Goal: Task Accomplishment & Management: Complete application form

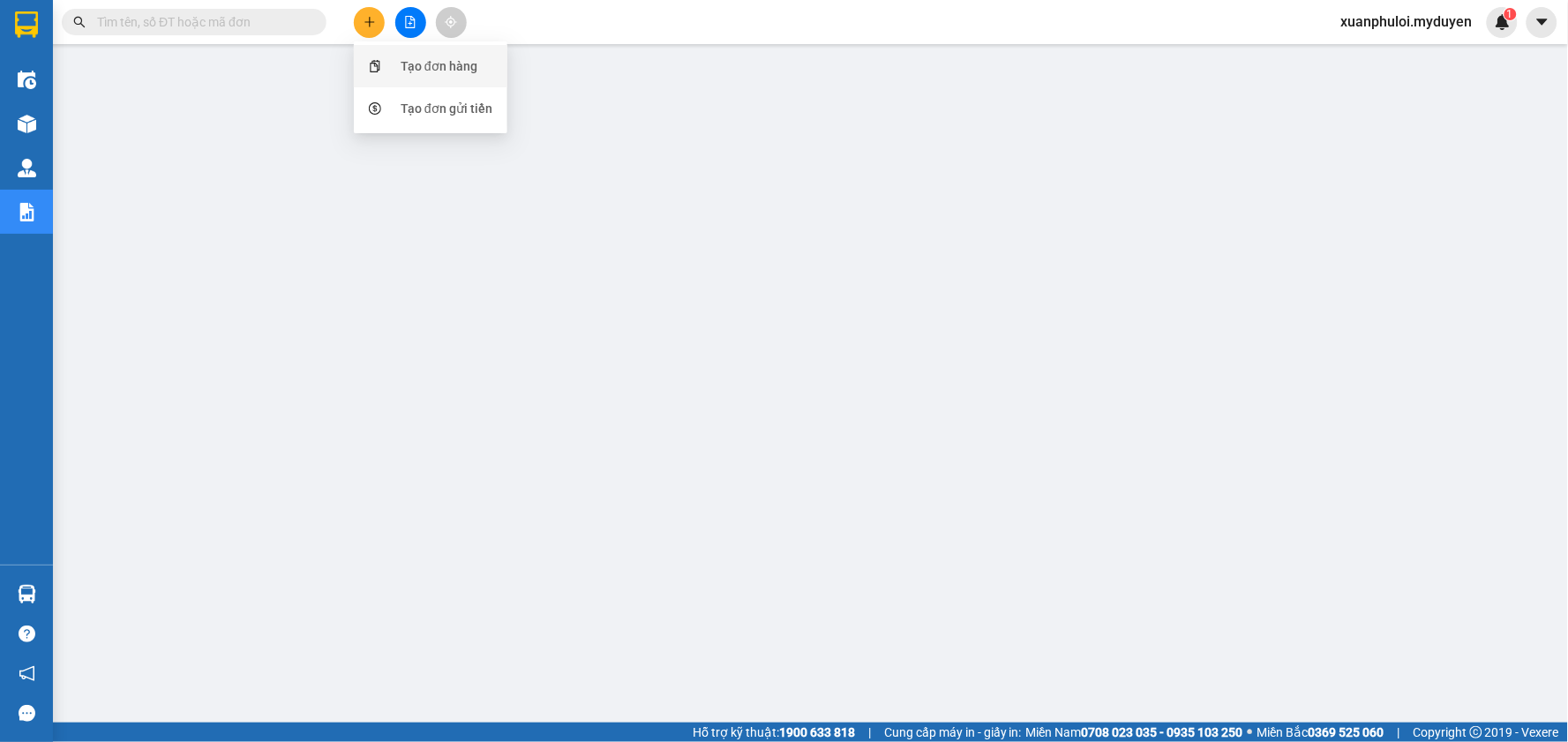
click at [410, 56] on div "Tạo đơn hàng" at bounding box center [439, 66] width 77 height 19
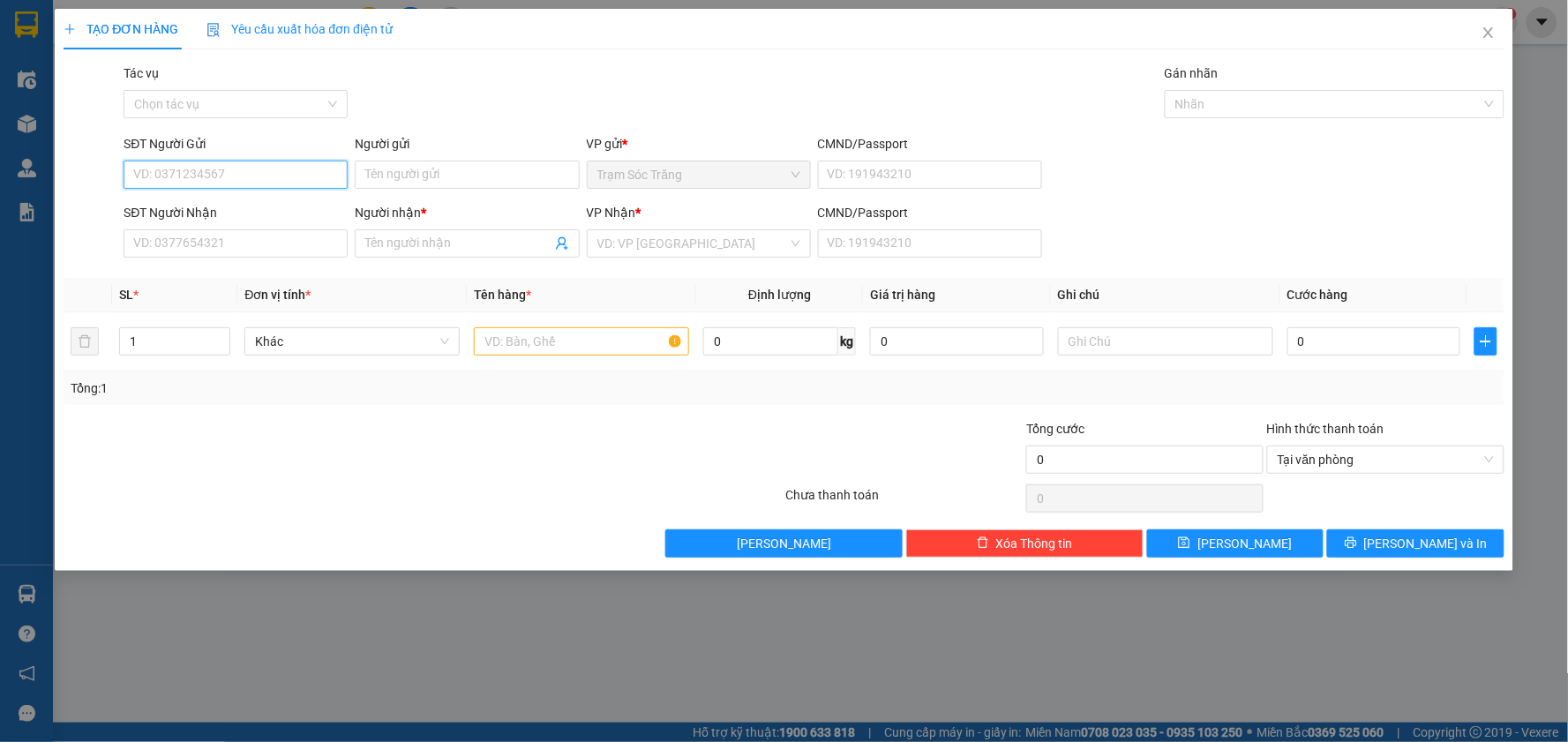
click at [257, 171] on input "SĐT Người Gửi" at bounding box center [235, 175] width 224 height 29
type input "0939917024"
click at [434, 172] on input "Người gửi" at bounding box center [467, 175] width 224 height 29
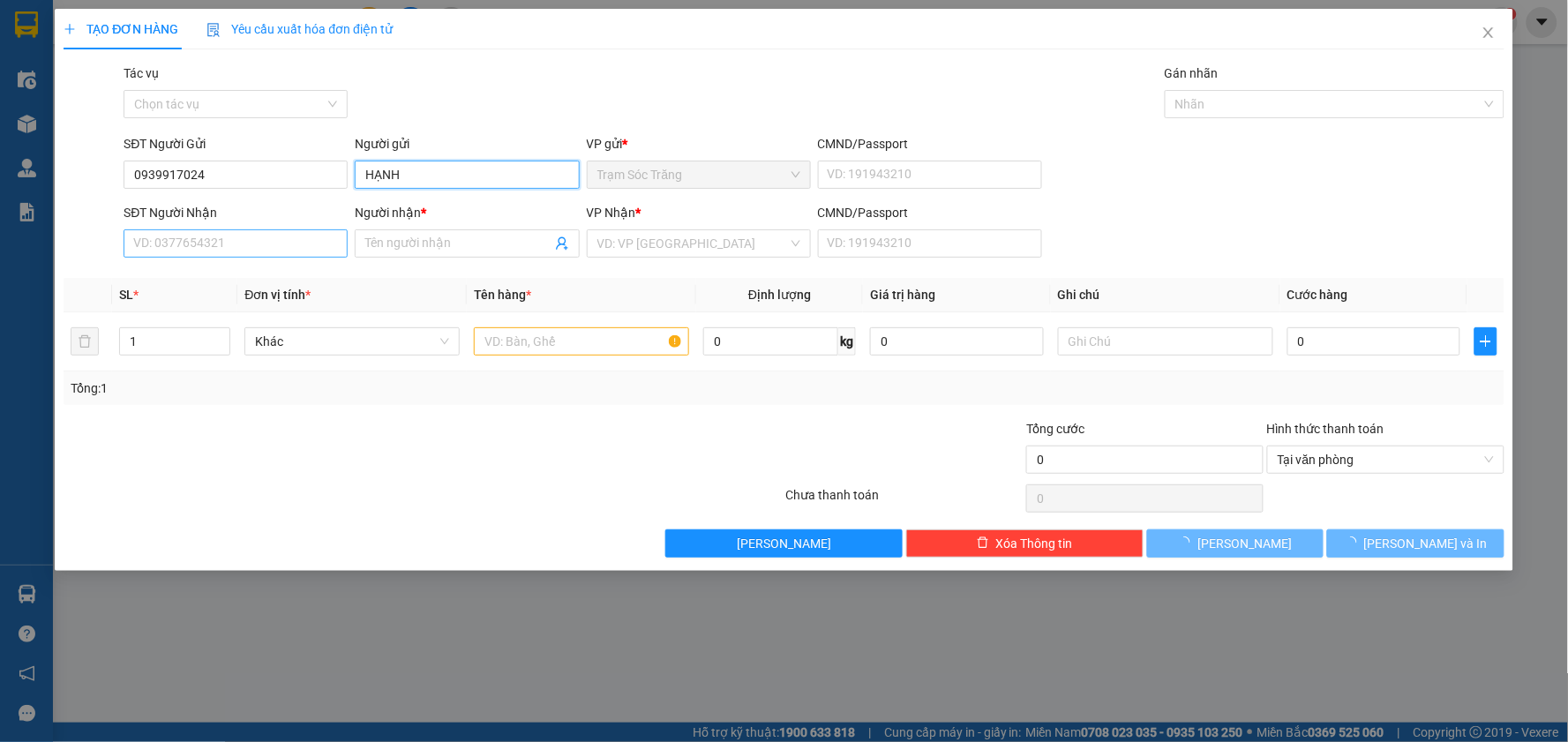
type input "HẠNH"
click at [277, 244] on input "SĐT Người Nhận" at bounding box center [235, 244] width 224 height 29
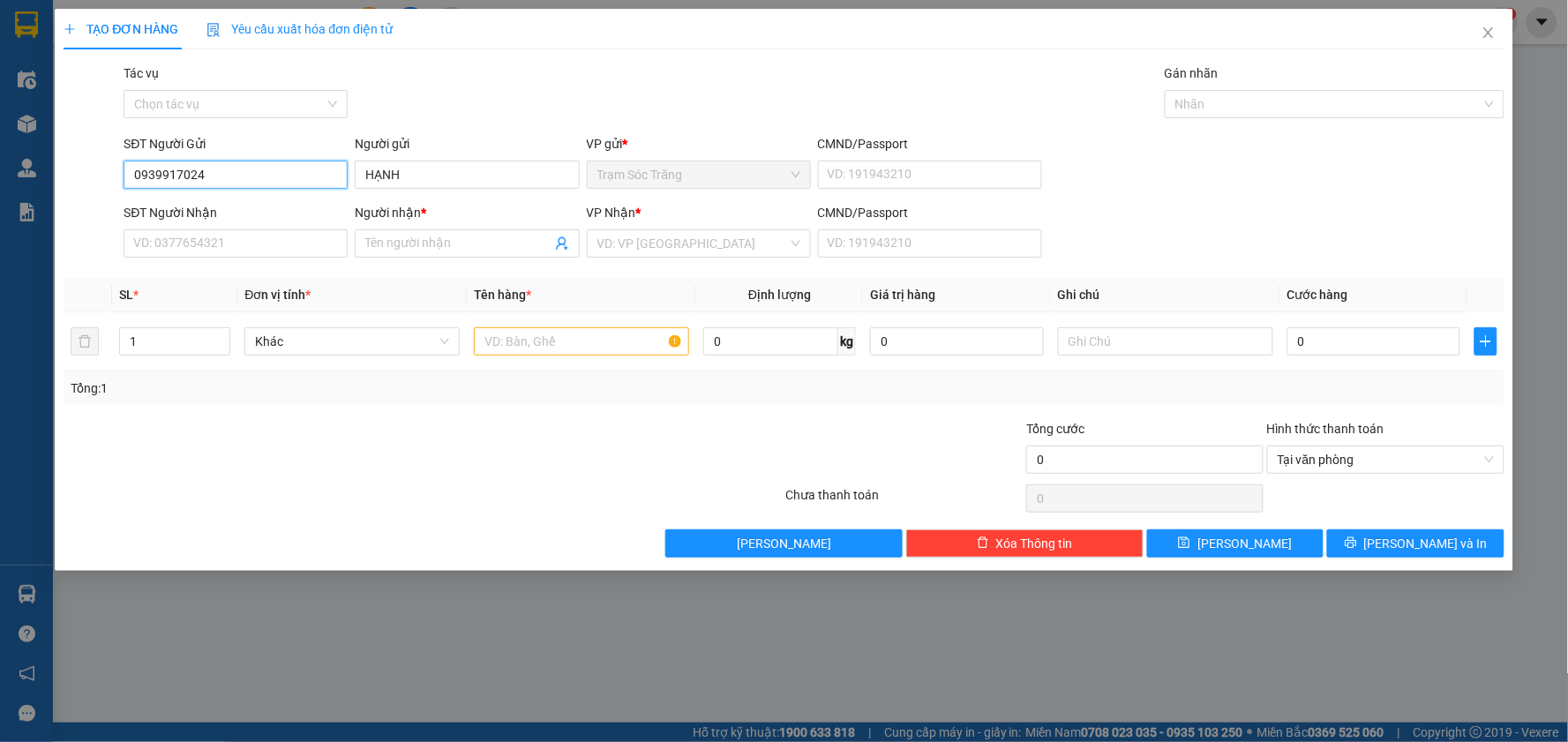
click at [223, 181] on input "0939917024" at bounding box center [235, 175] width 224 height 29
click at [232, 235] on input "SĐT Người Nhận" at bounding box center [235, 244] width 224 height 29
paste input "0939917024"
type input "0939917024"
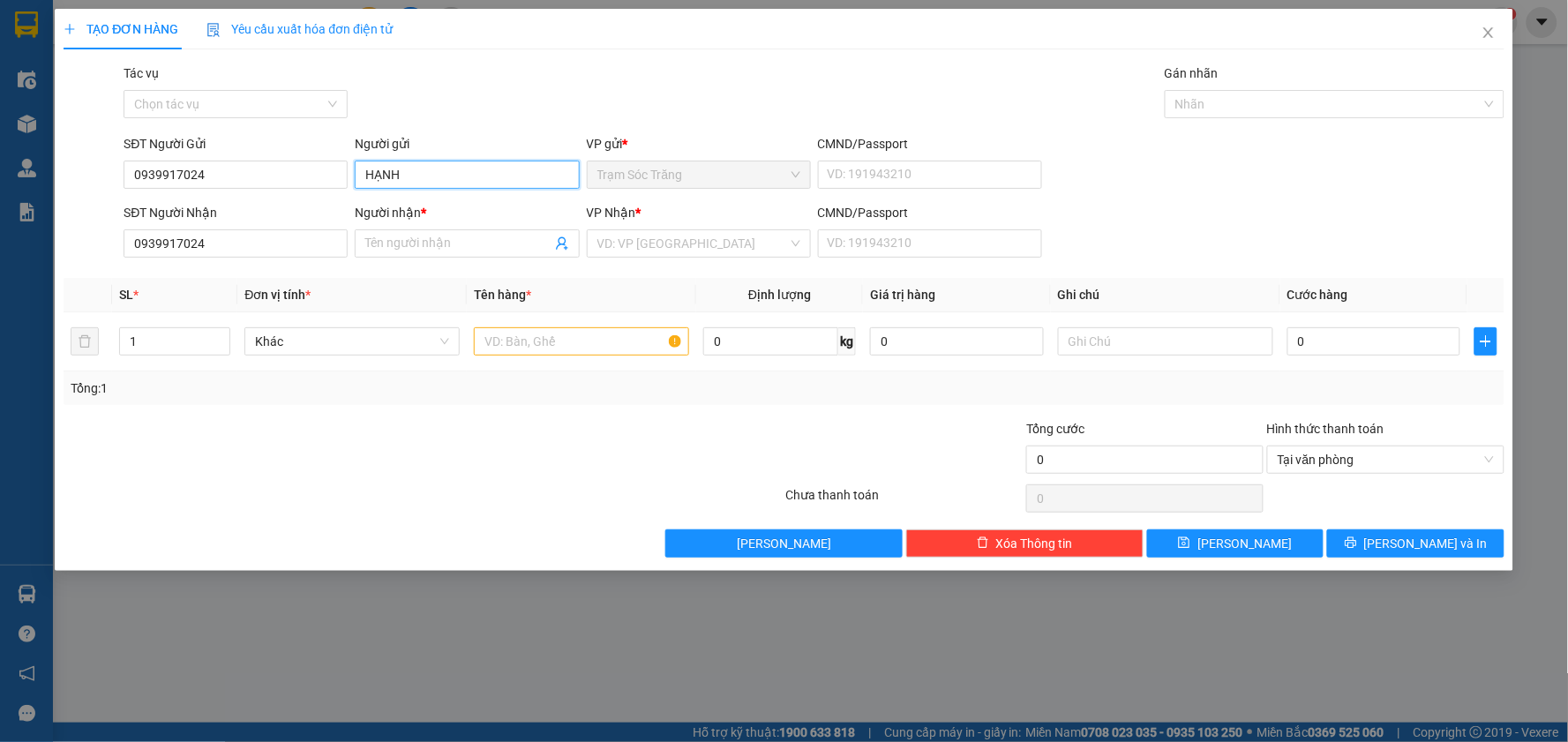
click at [430, 170] on input "HẠNH" at bounding box center [467, 175] width 224 height 29
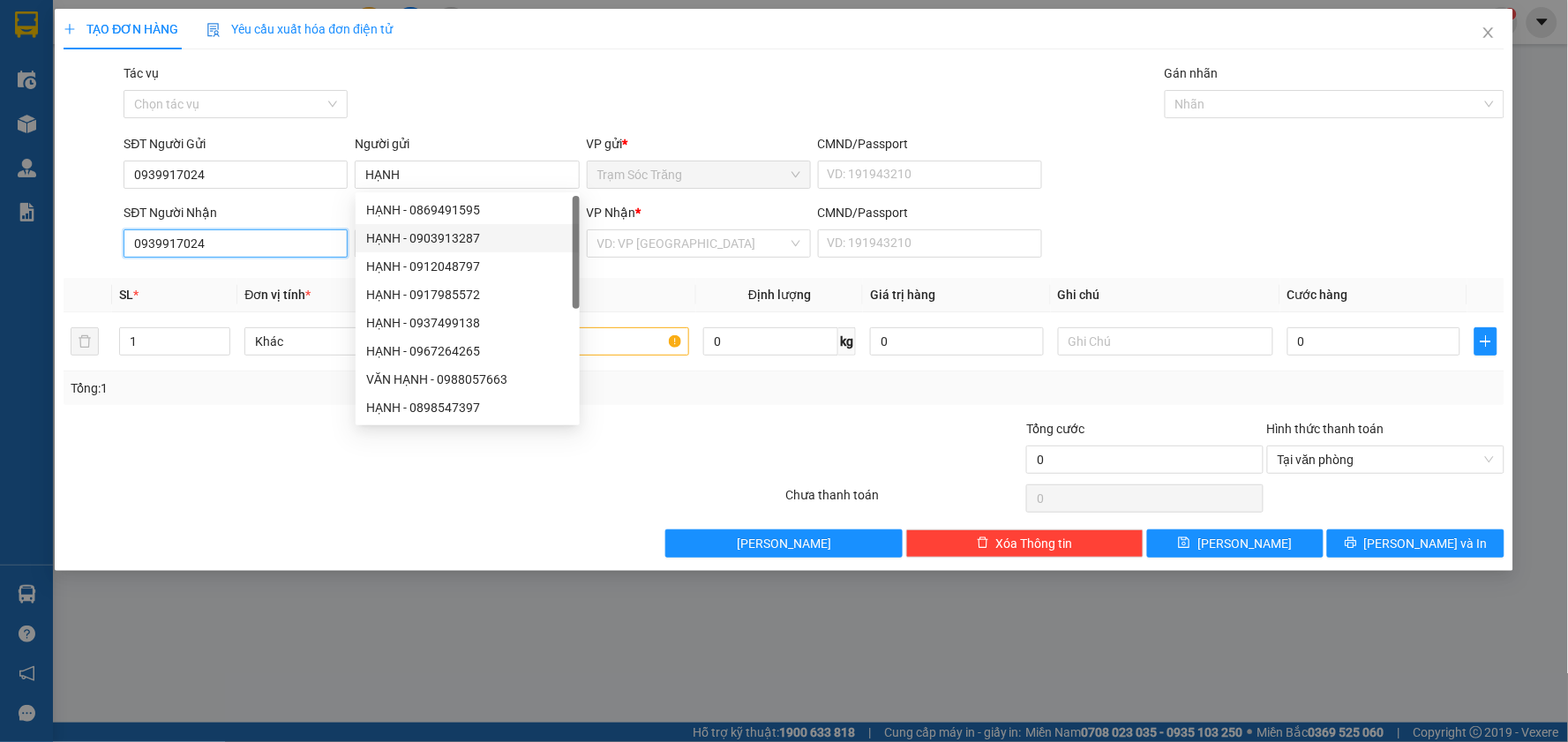
click at [332, 238] on input "0939917024" at bounding box center [235, 244] width 224 height 29
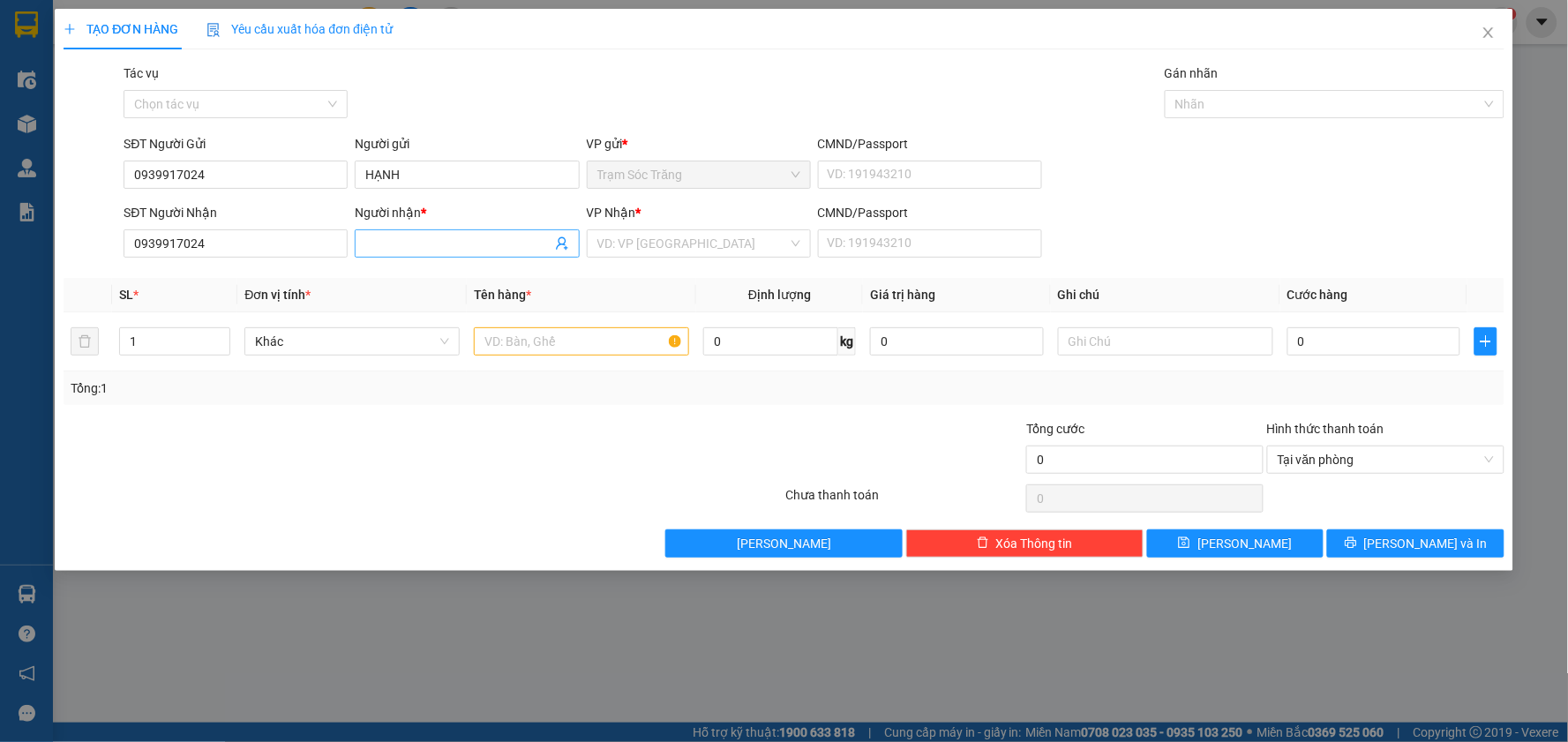
click at [402, 242] on input "Người nhận *" at bounding box center [459, 243] width 186 height 19
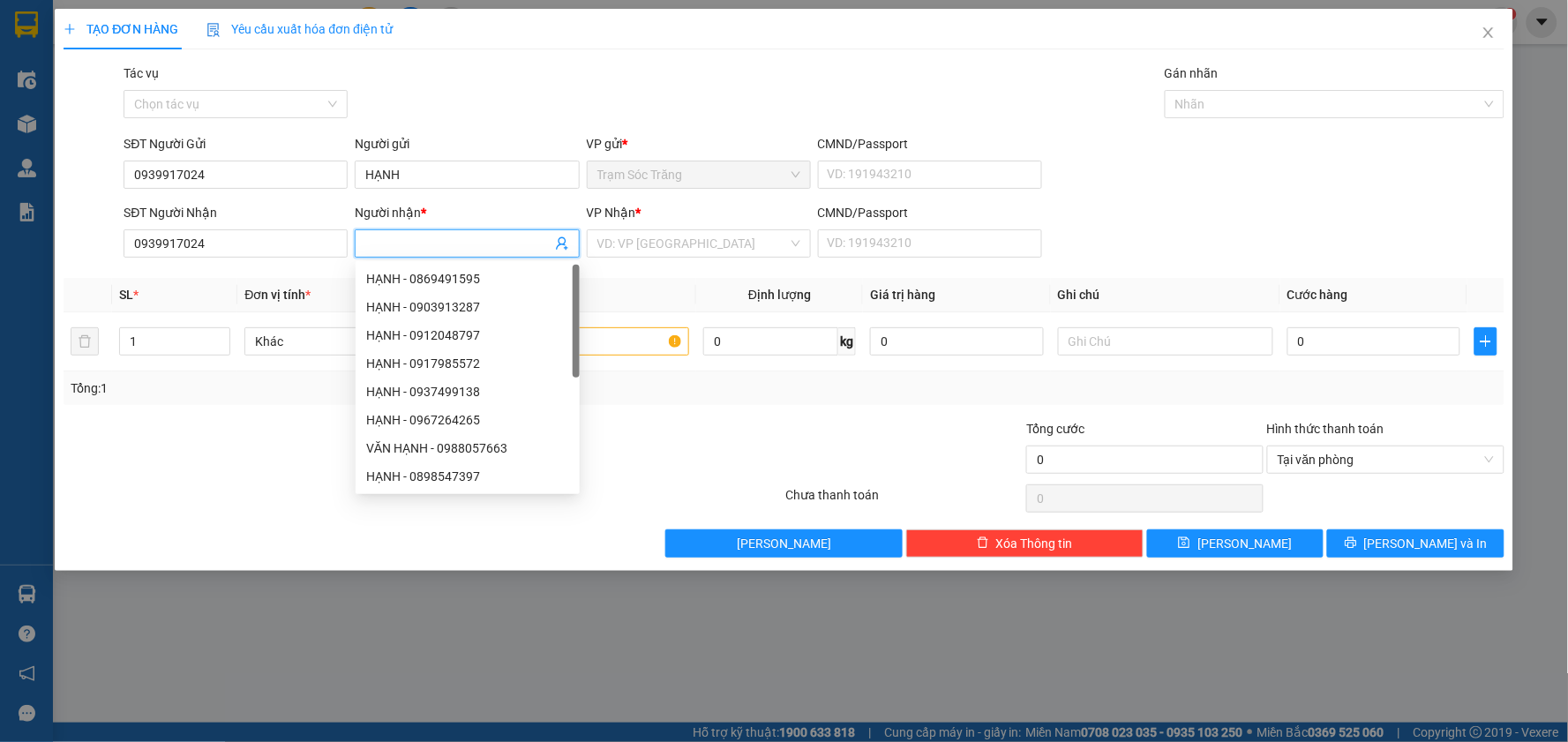
paste input "HẠNH"
type input "HẠNH"
click at [630, 238] on input "search" at bounding box center [692, 244] width 190 height 27
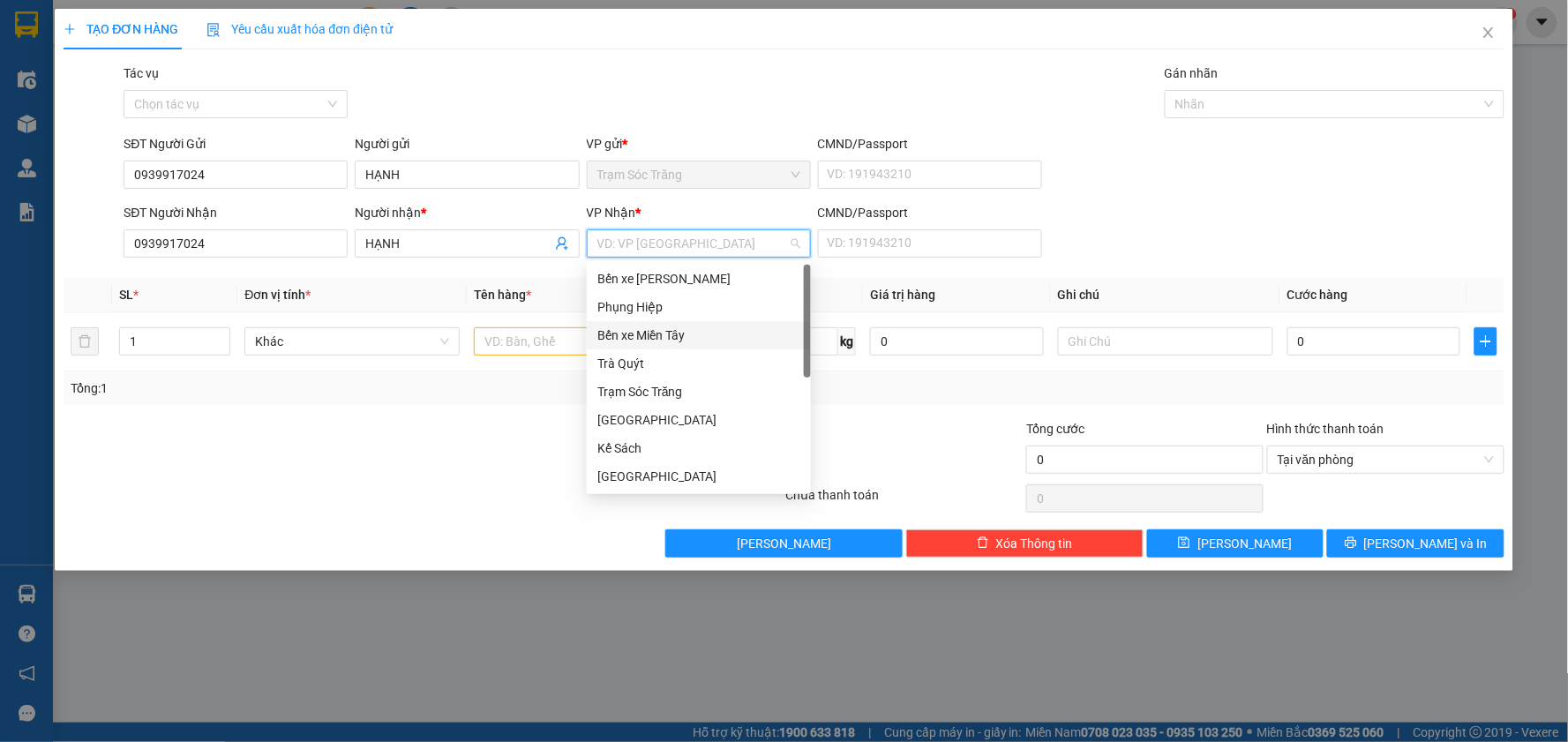
click at [669, 338] on div "Bến xe Miền Tây" at bounding box center [699, 335] width 203 height 19
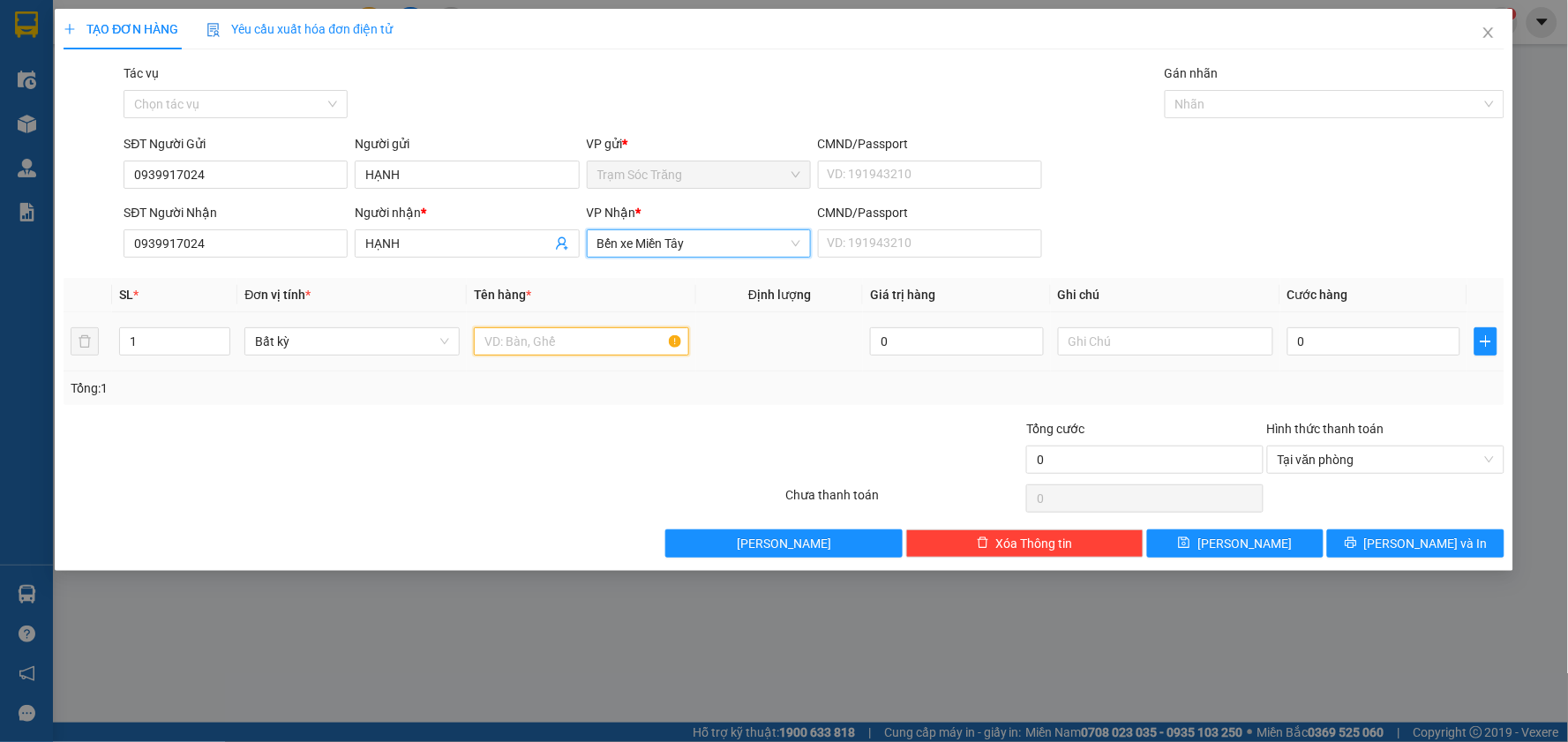
click at [551, 339] on input "text" at bounding box center [581, 342] width 215 height 29
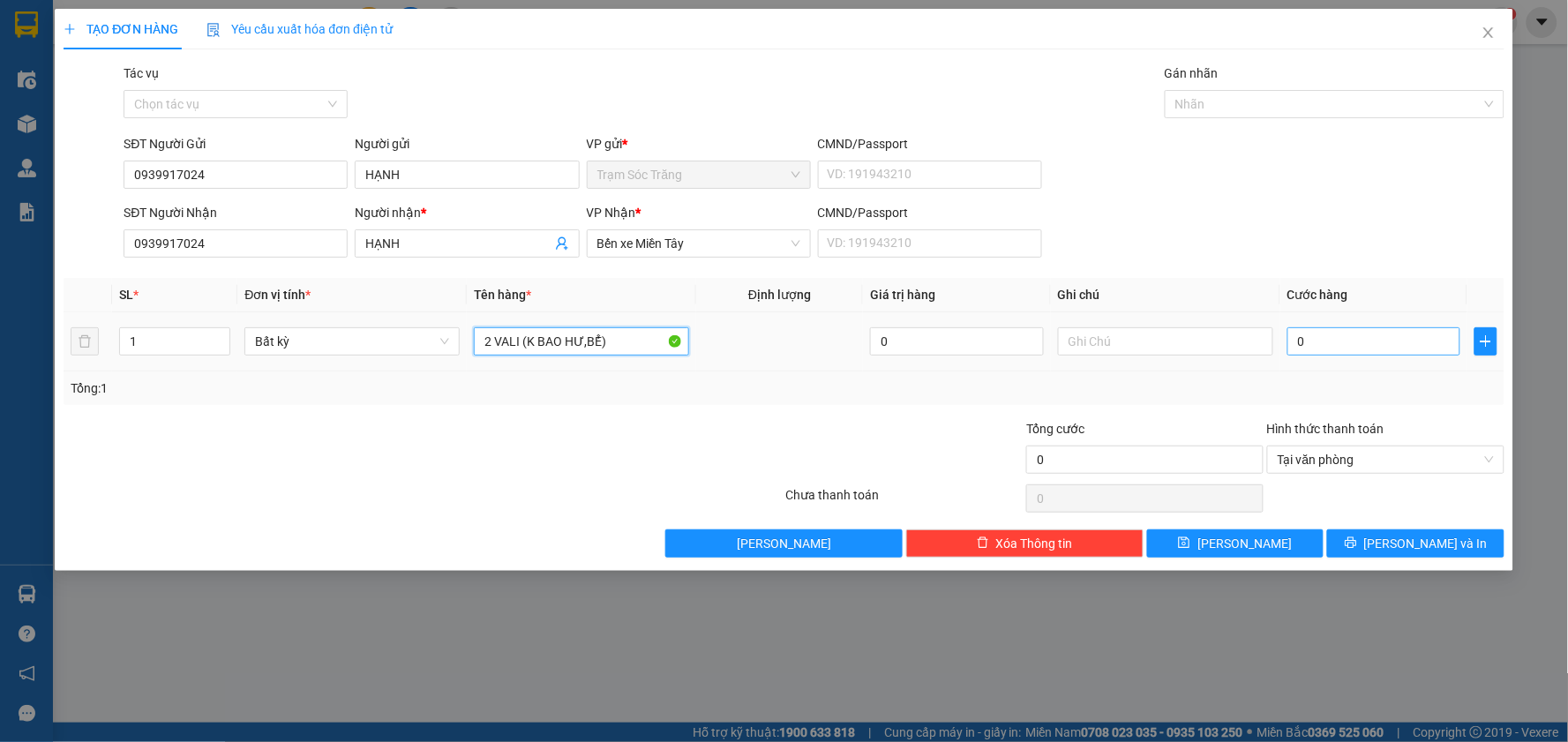
type input "2 VALI (K BAO HƯ,BỂ)"
click at [1360, 337] on input "0" at bounding box center [1375, 342] width 174 height 29
type input "1"
type input "10"
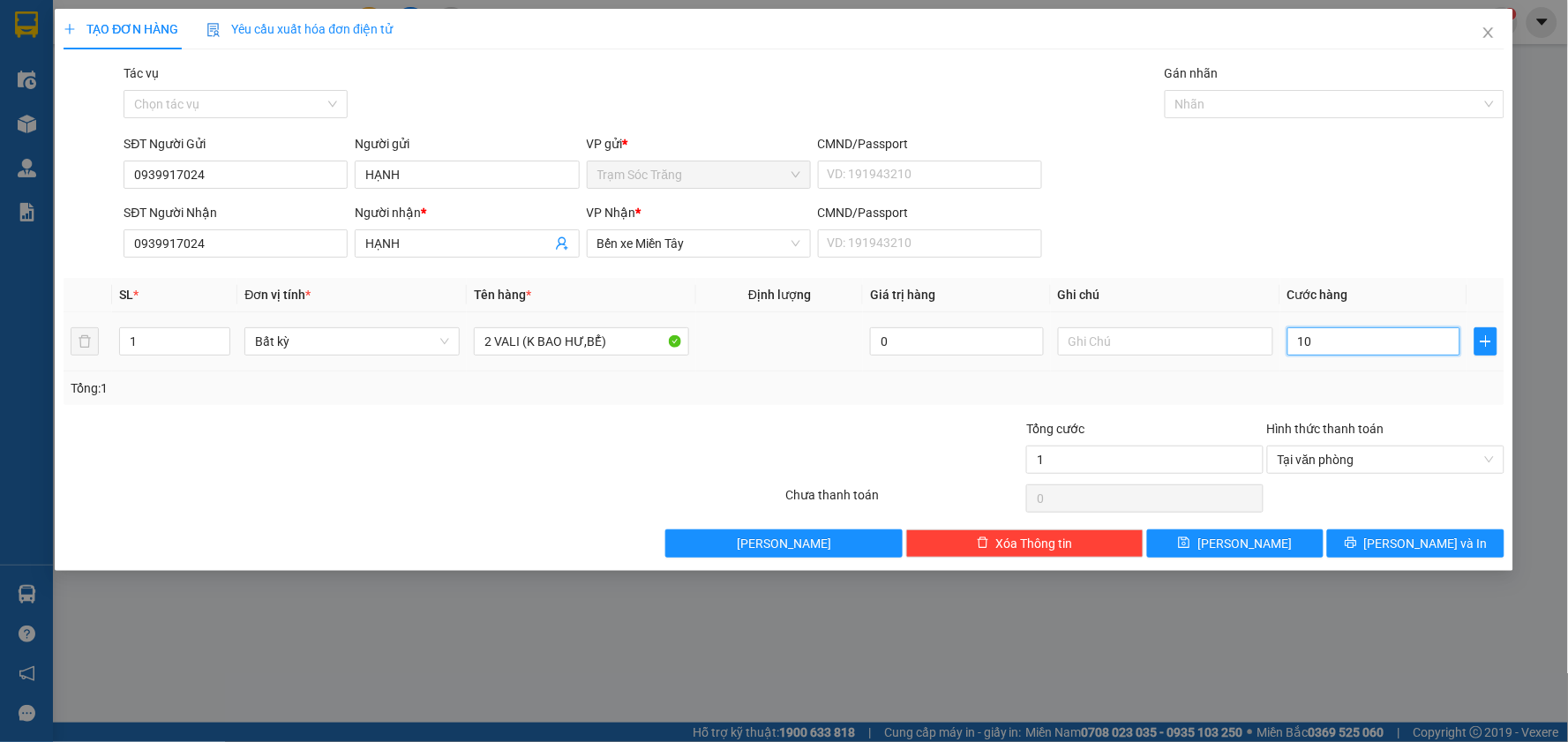
type input "10"
type input "100"
type input "1.000"
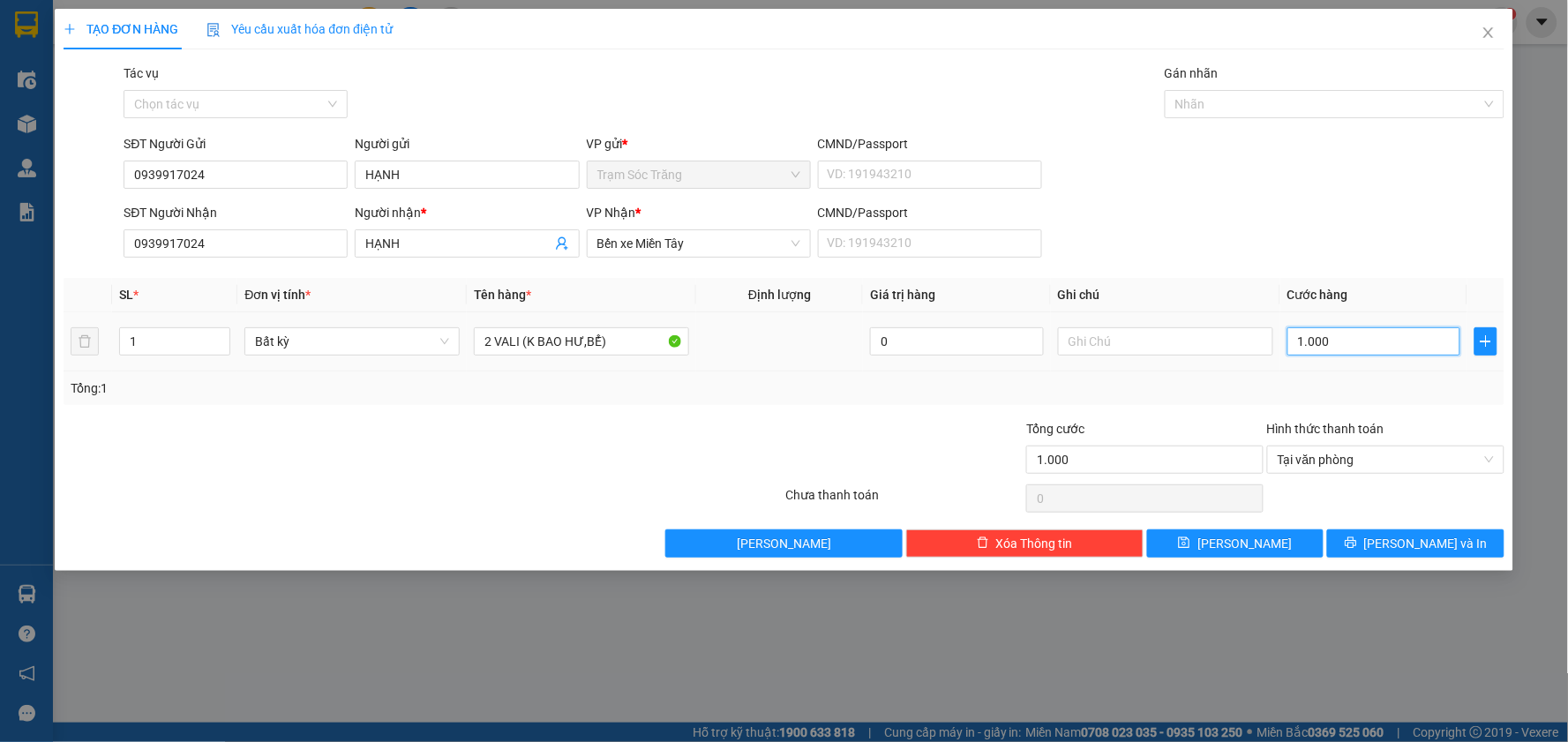
type input "10.000"
type input "100.000"
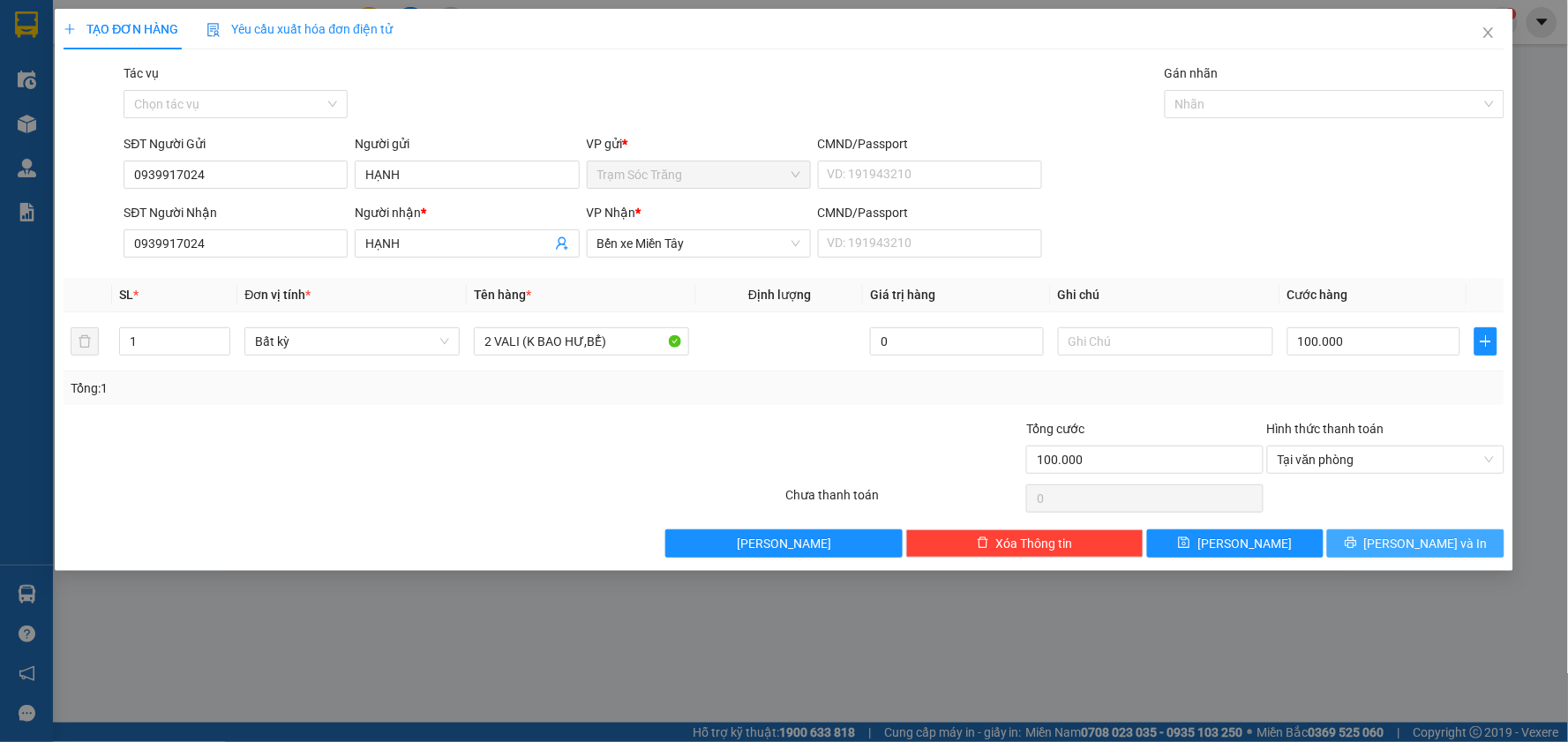
click at [1448, 541] on span "[PERSON_NAME] và In" at bounding box center [1425, 544] width 123 height 19
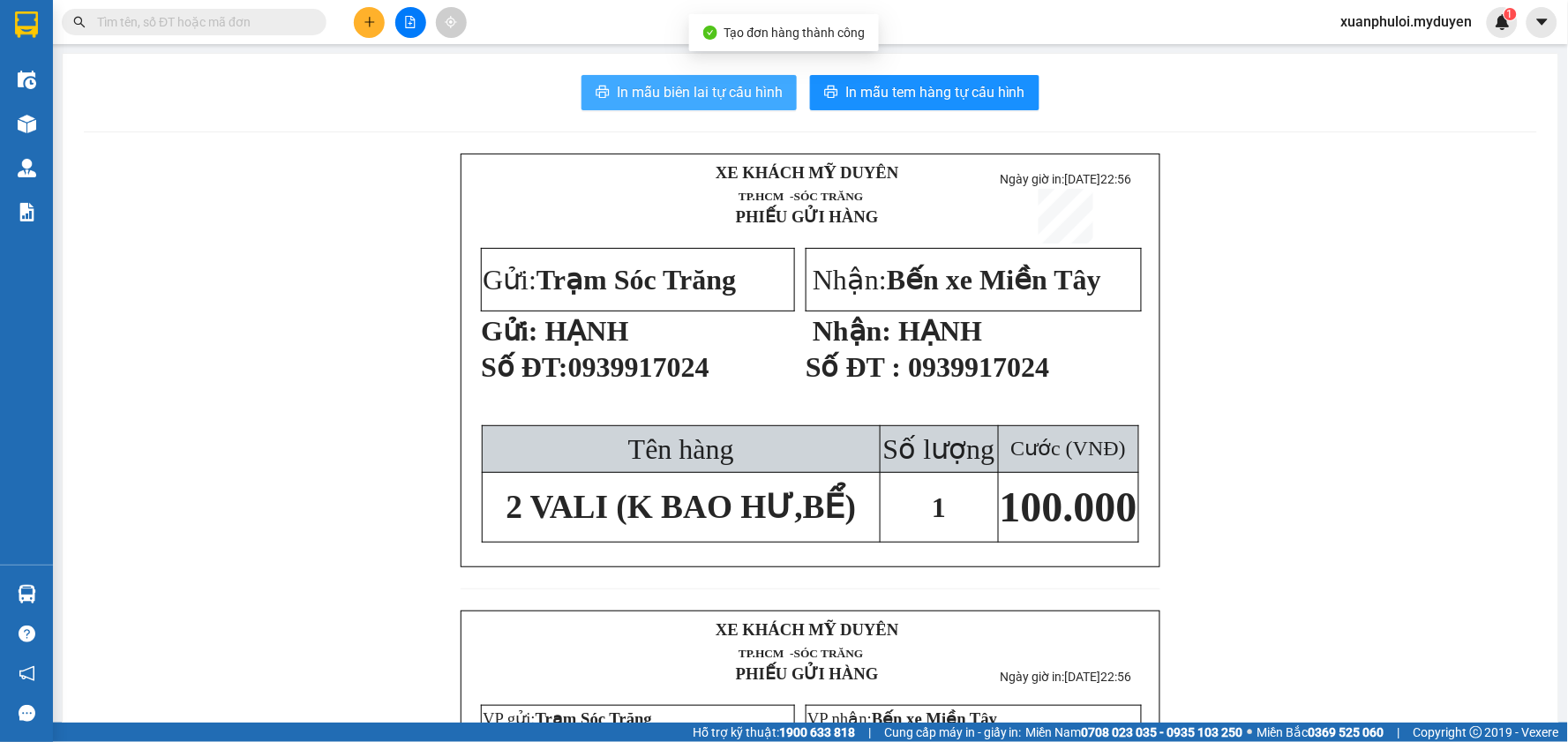
click at [720, 100] on span "In mẫu biên lai tự cấu hình" at bounding box center [699, 92] width 166 height 22
click at [906, 93] on span "In mẫu tem hàng tự cấu hình" at bounding box center [935, 92] width 180 height 22
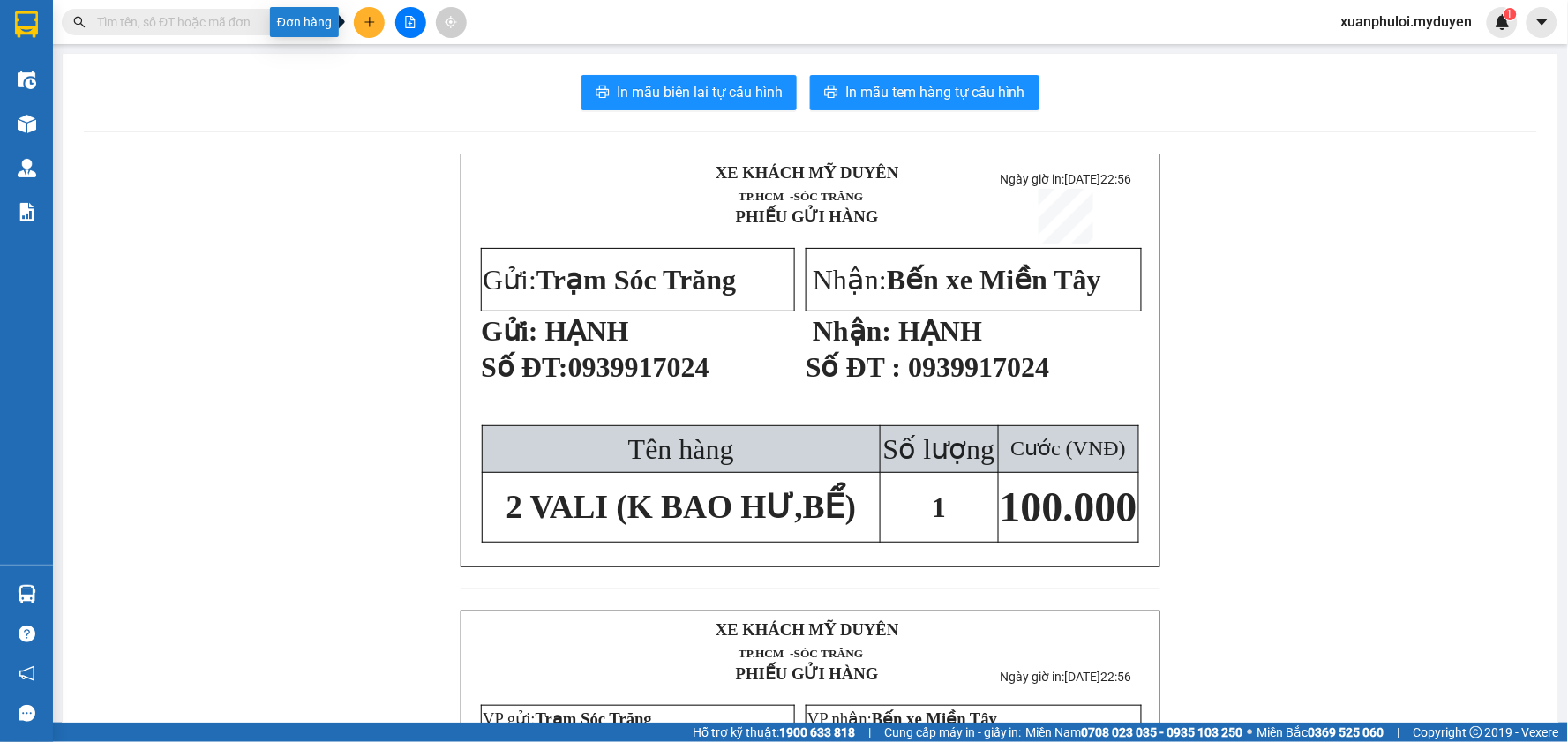
click at [371, 12] on button at bounding box center [370, 22] width 31 height 31
click at [419, 75] on div "Tạo đơn hàng" at bounding box center [439, 66] width 77 height 19
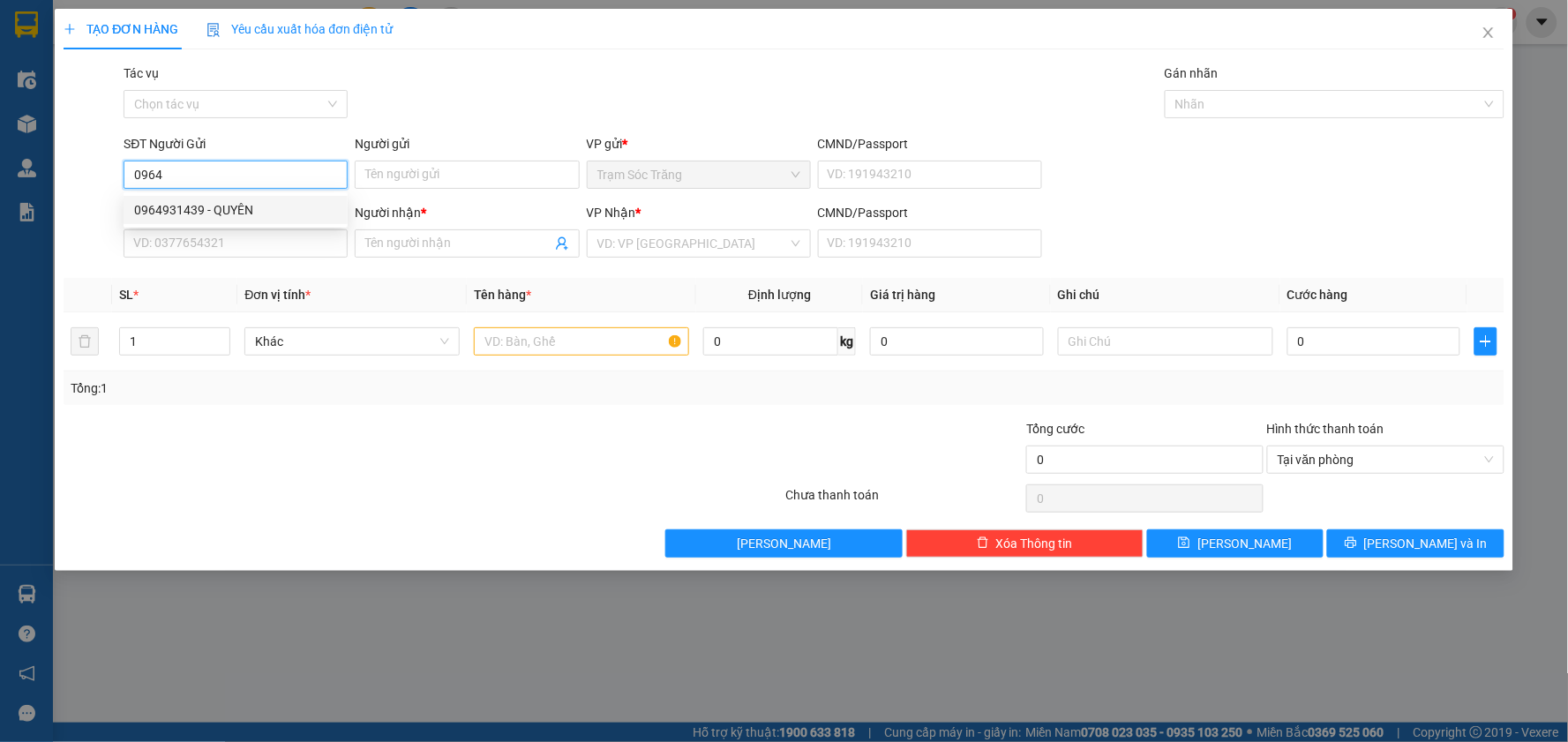
click at [275, 210] on div "0964931439 - QUYÊN" at bounding box center [235, 210] width 203 height 19
type input "0964931439"
type input "QUYÊN"
type input "0385825951"
type input "VY"
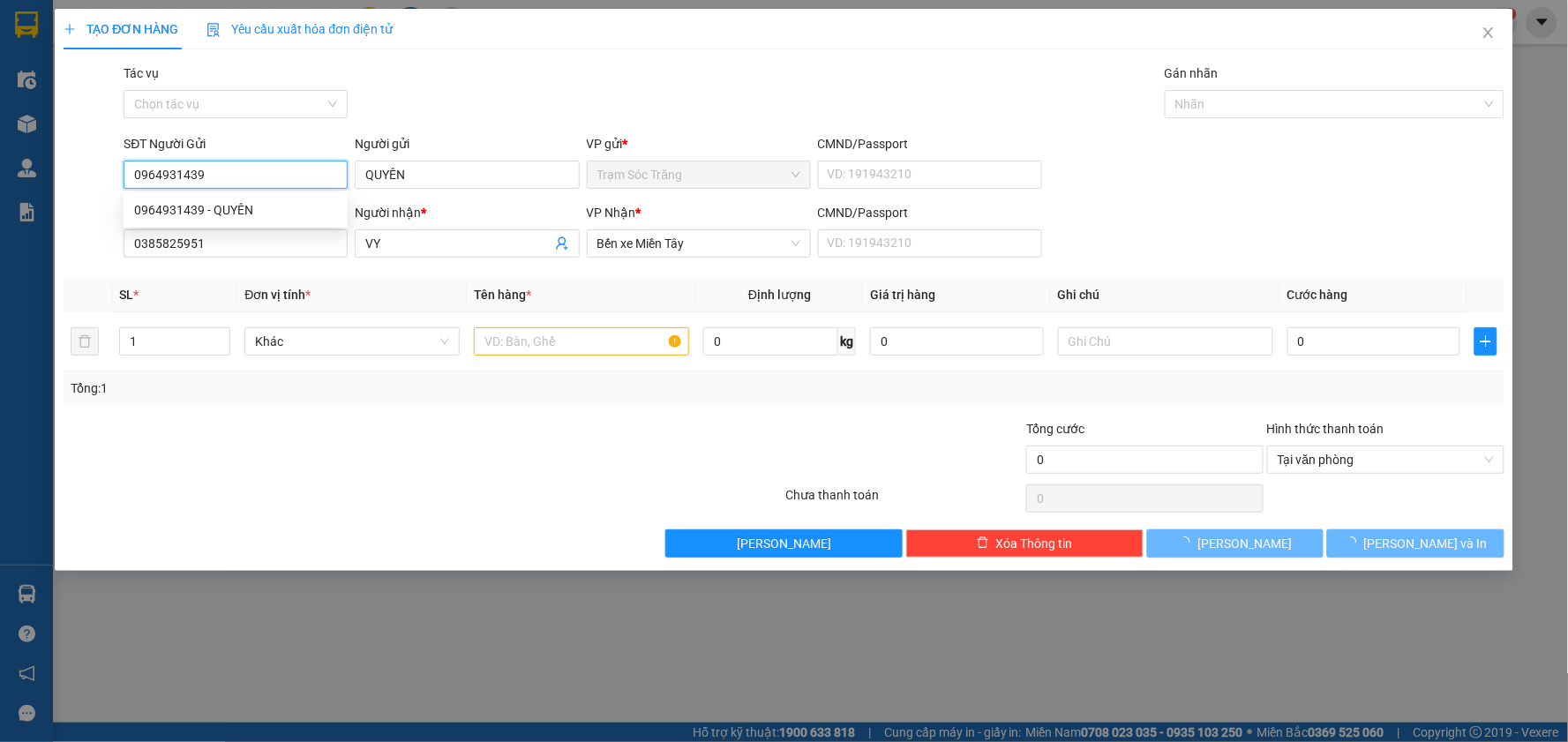
type input "70.000"
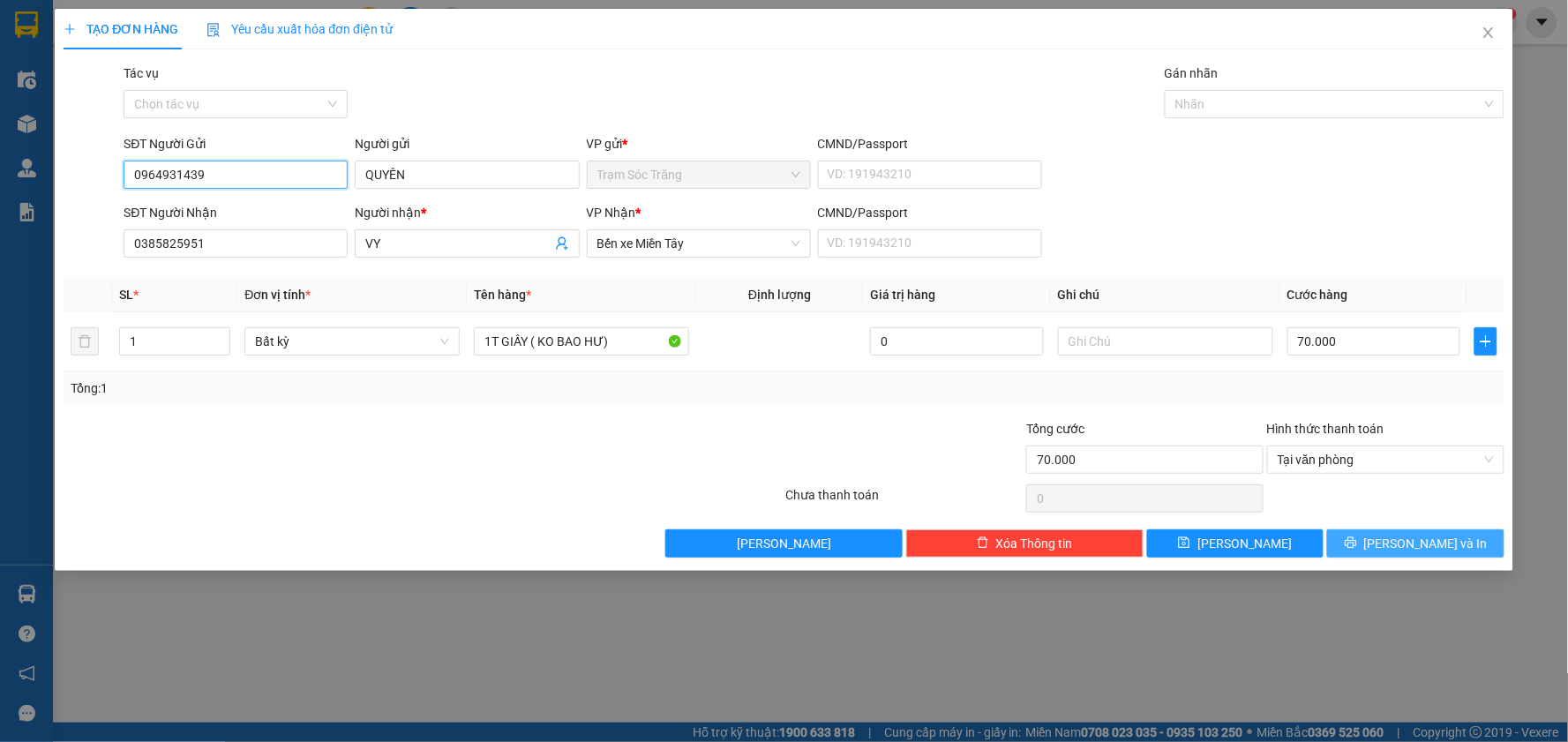
type input "0964931439"
click at [1442, 548] on span "[PERSON_NAME] và In" at bounding box center [1425, 544] width 123 height 19
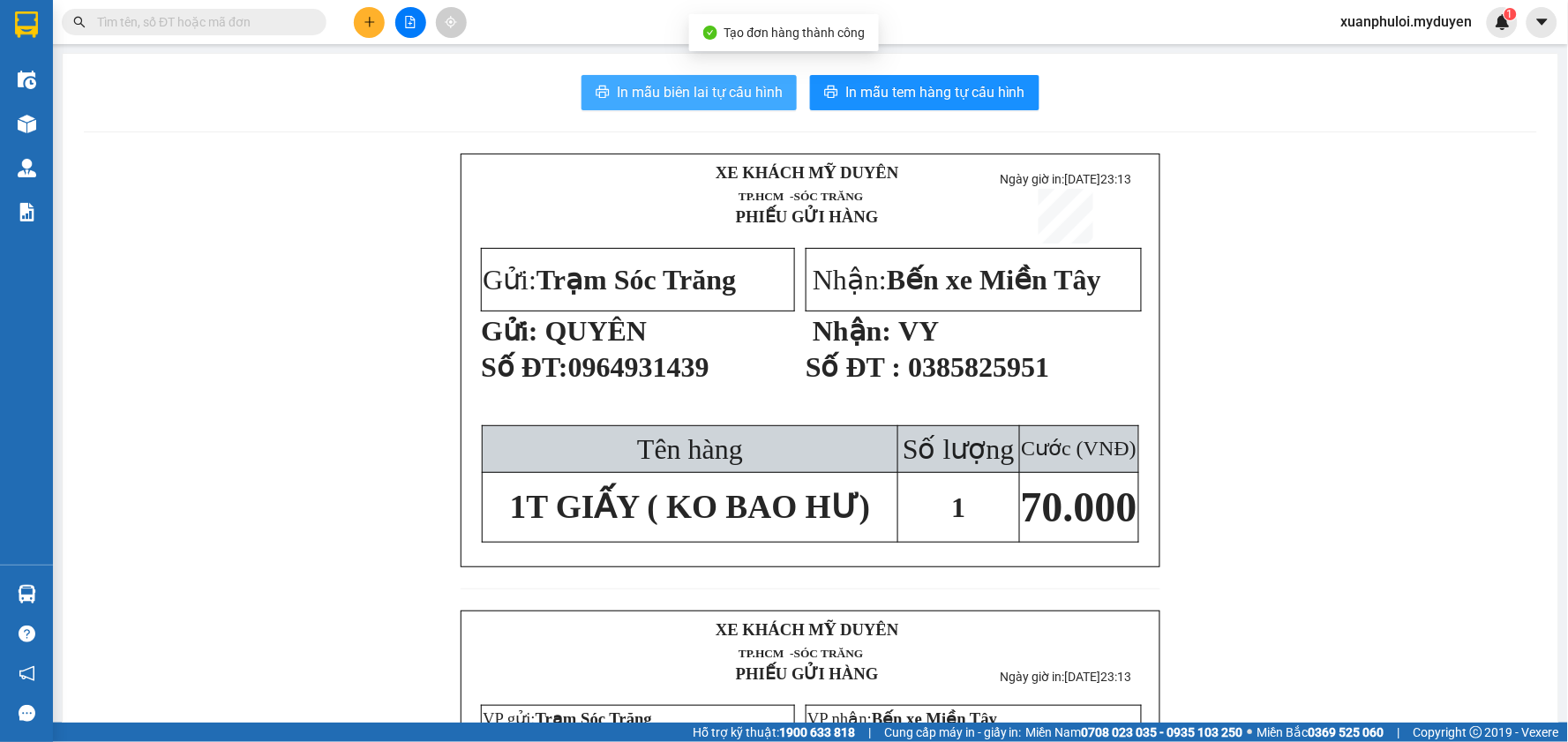
click at [728, 97] on span "In mẫu biên lai tự cấu hình" at bounding box center [699, 92] width 166 height 22
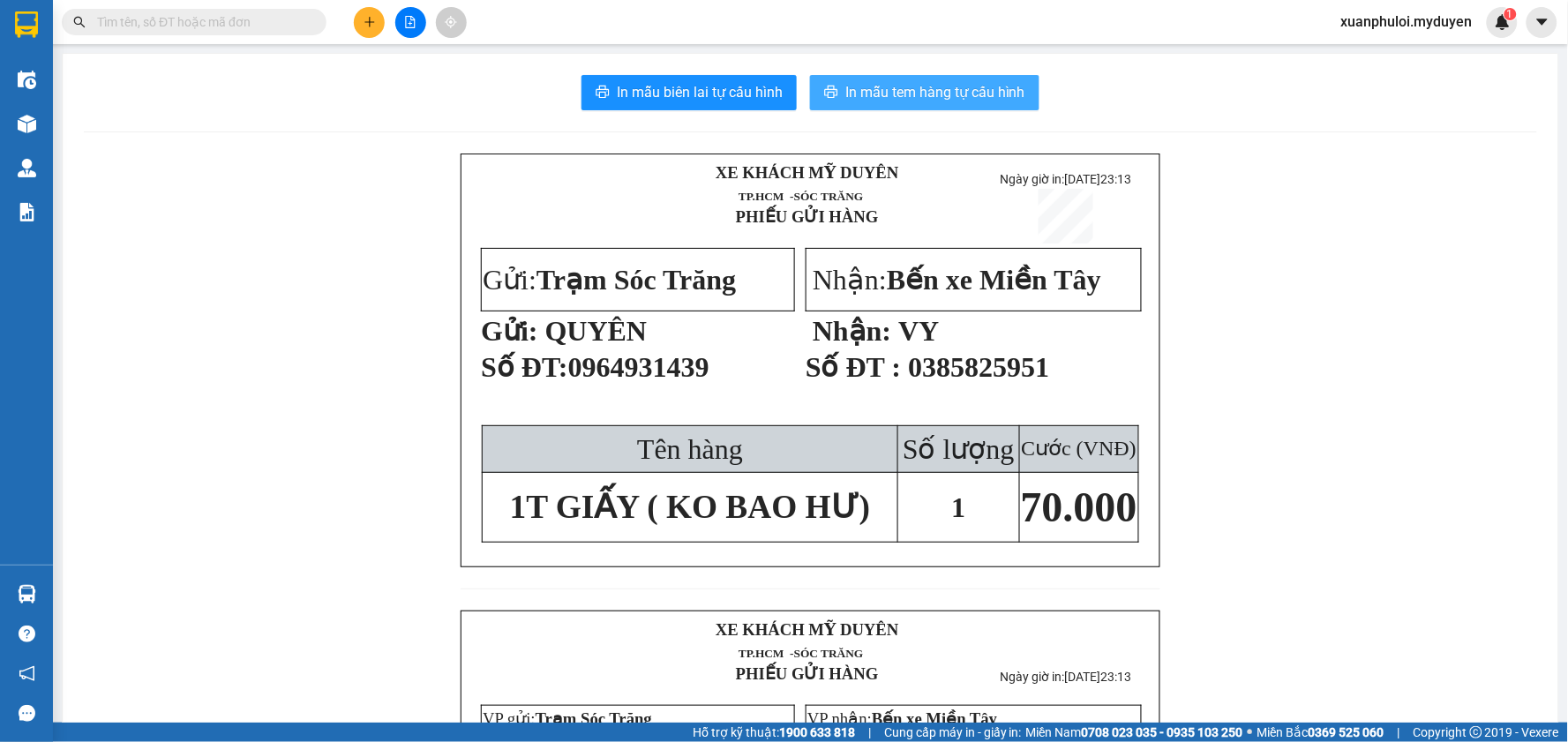
drag, startPoint x: 945, startPoint y: 347, endPoint x: 919, endPoint y: 90, distance: 258.3
click at [919, 90] on span "In mẫu tem hàng tự cấu hình" at bounding box center [935, 92] width 180 height 22
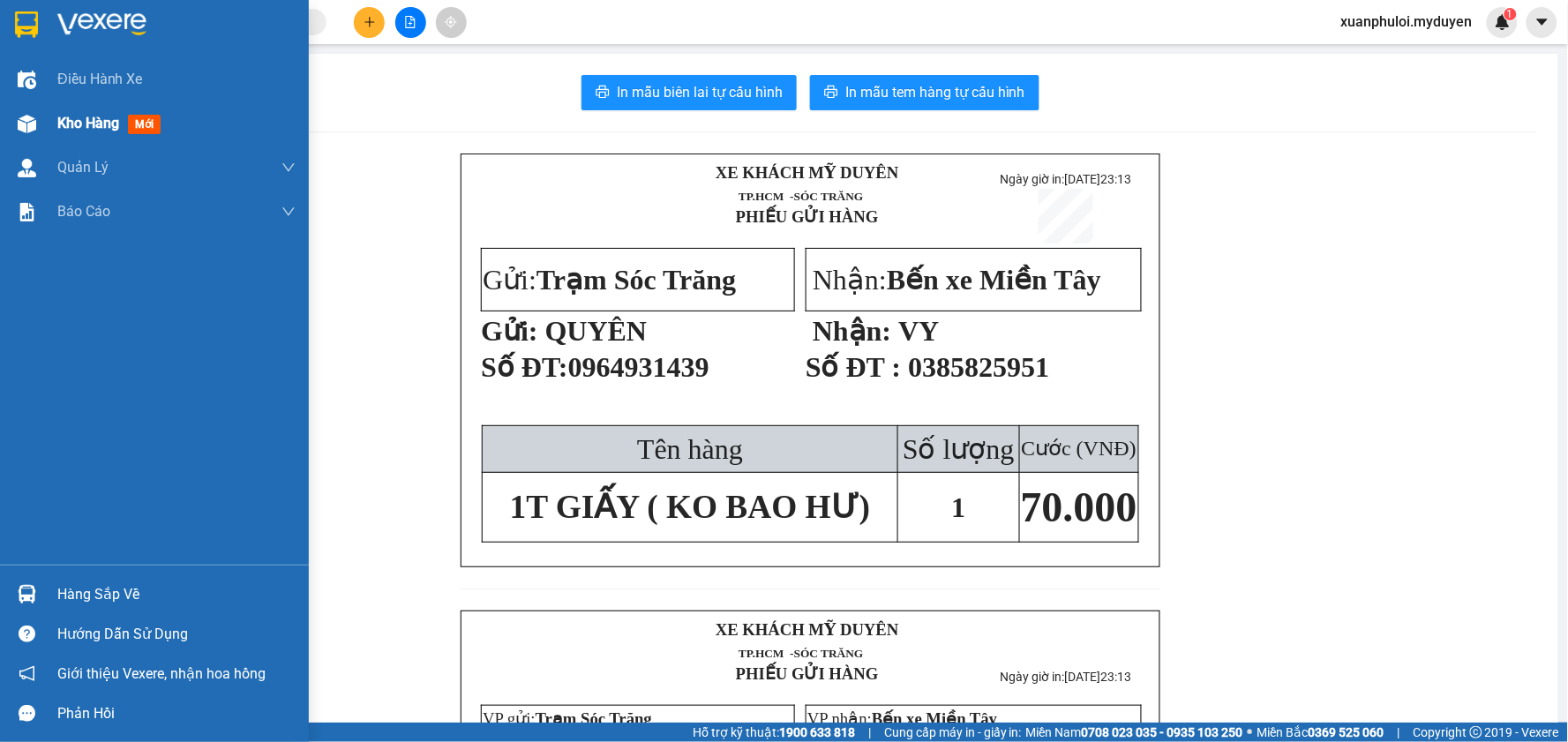
click at [103, 119] on span "Kho hàng" at bounding box center [88, 124] width 62 height 17
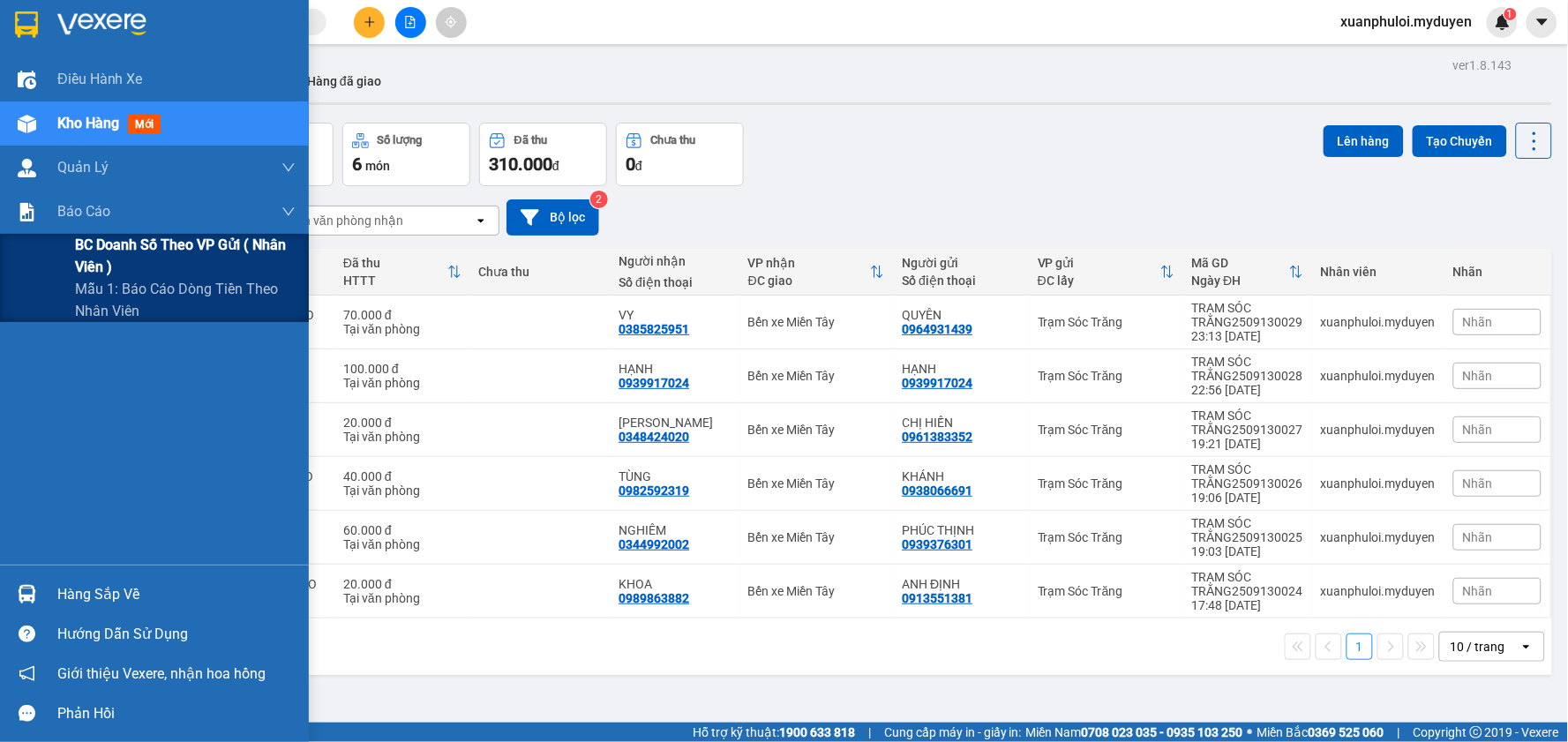
click at [103, 253] on span "BC doanh số theo VP gửi ( nhân viên )" at bounding box center [185, 256] width 221 height 44
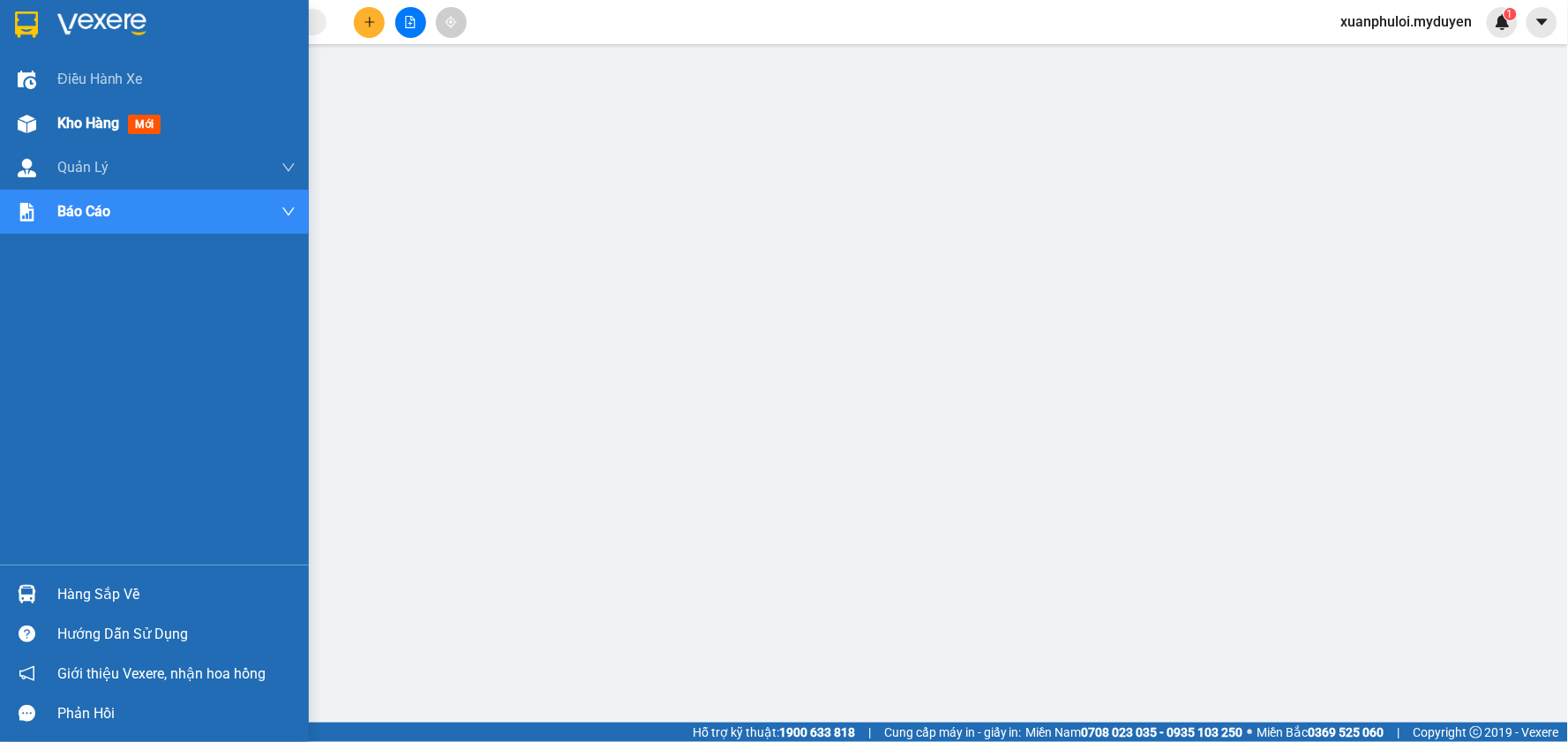
click at [69, 118] on span "Kho hàng" at bounding box center [88, 124] width 62 height 17
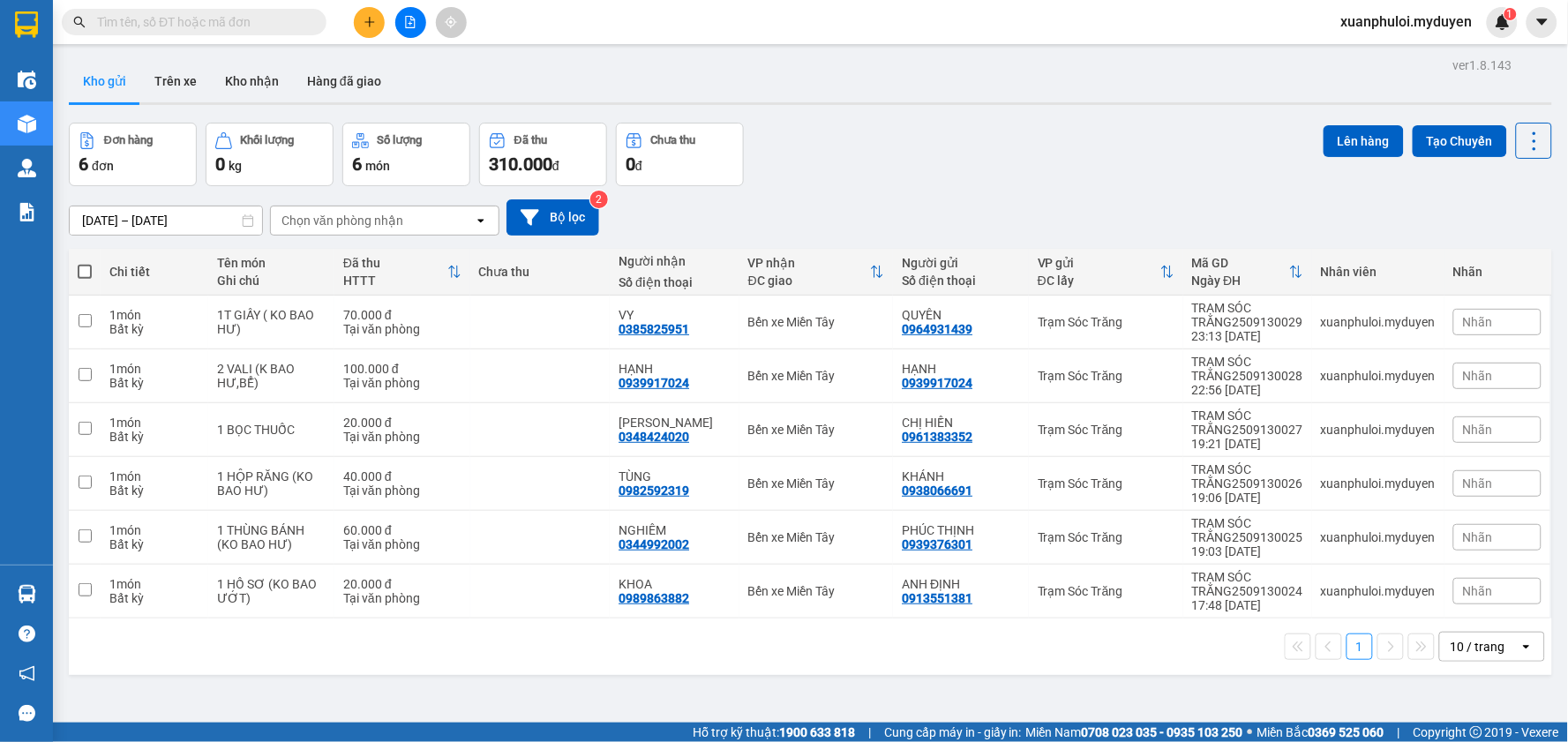
click at [80, 269] on span at bounding box center [84, 272] width 14 height 14
click at [85, 263] on input "checkbox" at bounding box center [85, 263] width 0 height 0
checkbox input "true"
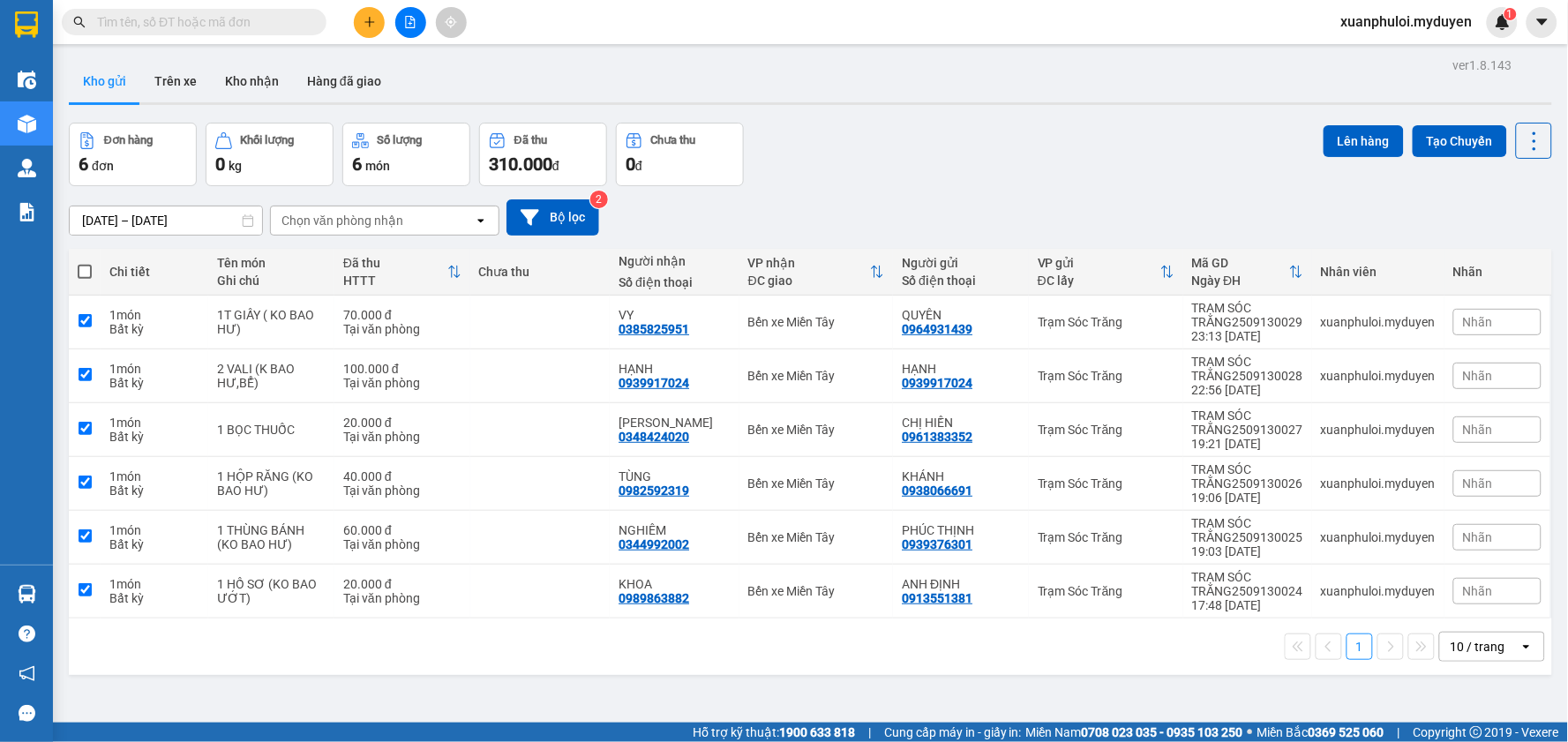
checkbox input "true"
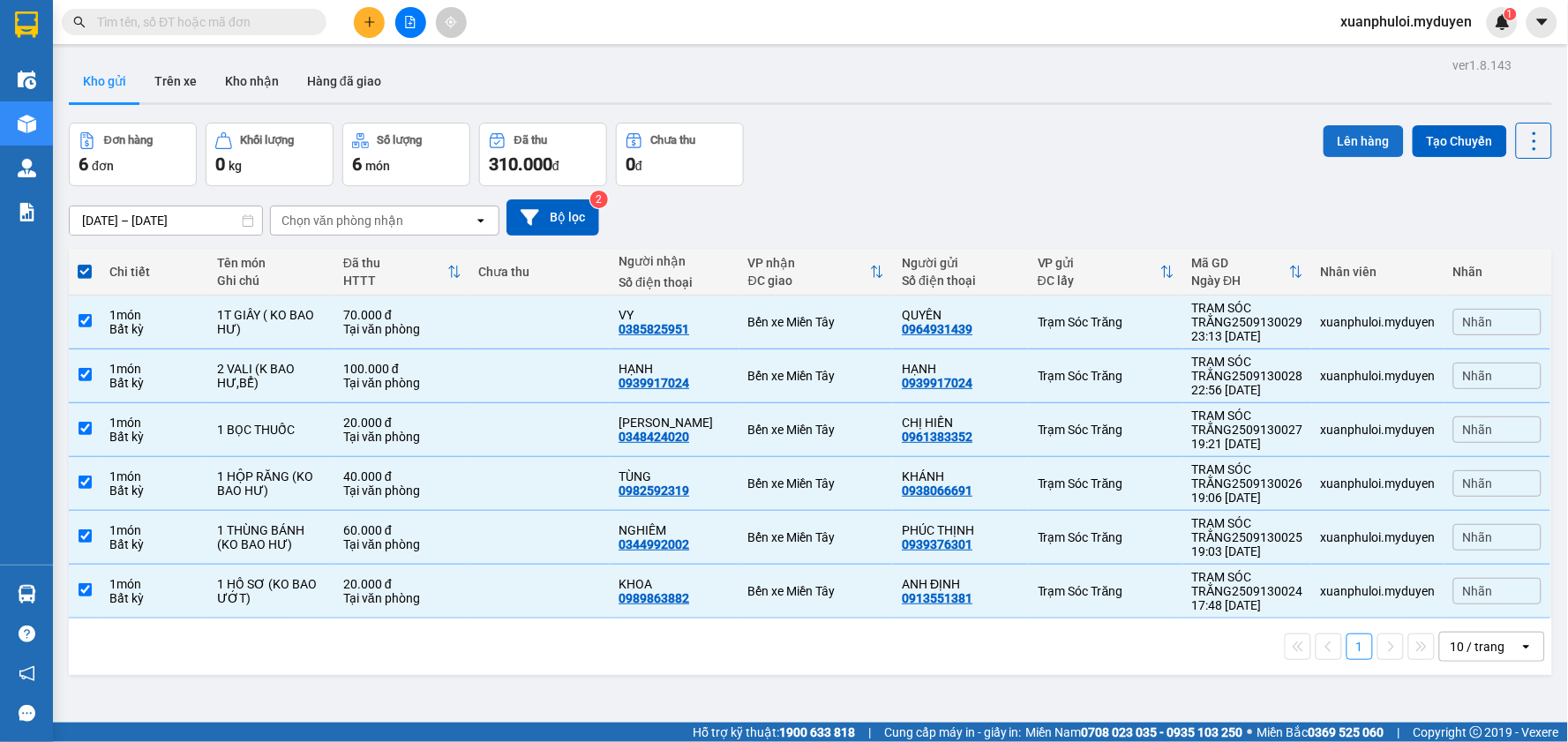
click at [1333, 134] on button "Lên hàng" at bounding box center [1364, 141] width 80 height 32
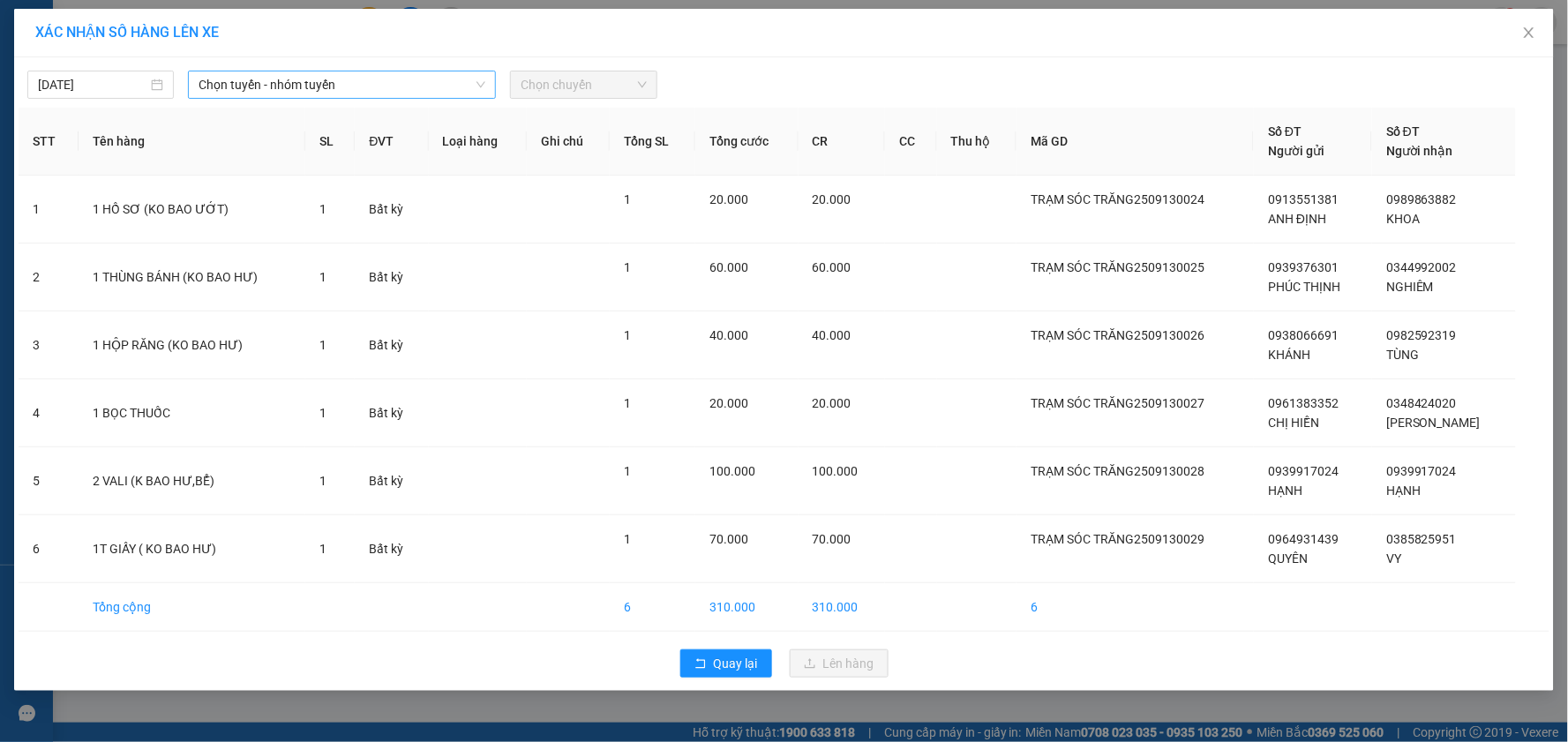
click at [259, 78] on span "Chọn tuyến - nhóm tuyến" at bounding box center [342, 85] width 287 height 27
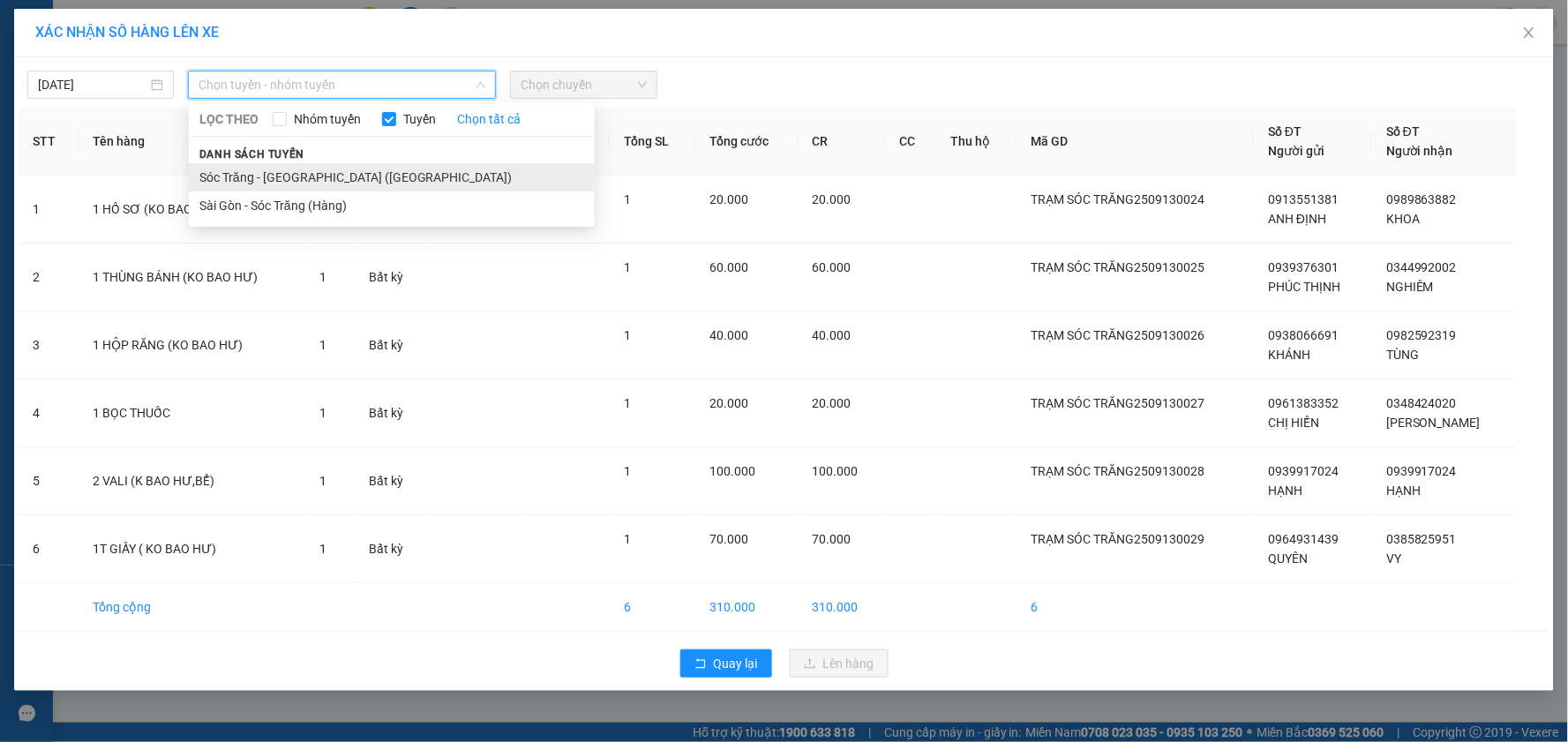
click at [292, 165] on li "Sóc Trăng - Sài Gòn (Hàng)" at bounding box center [392, 178] width 406 height 29
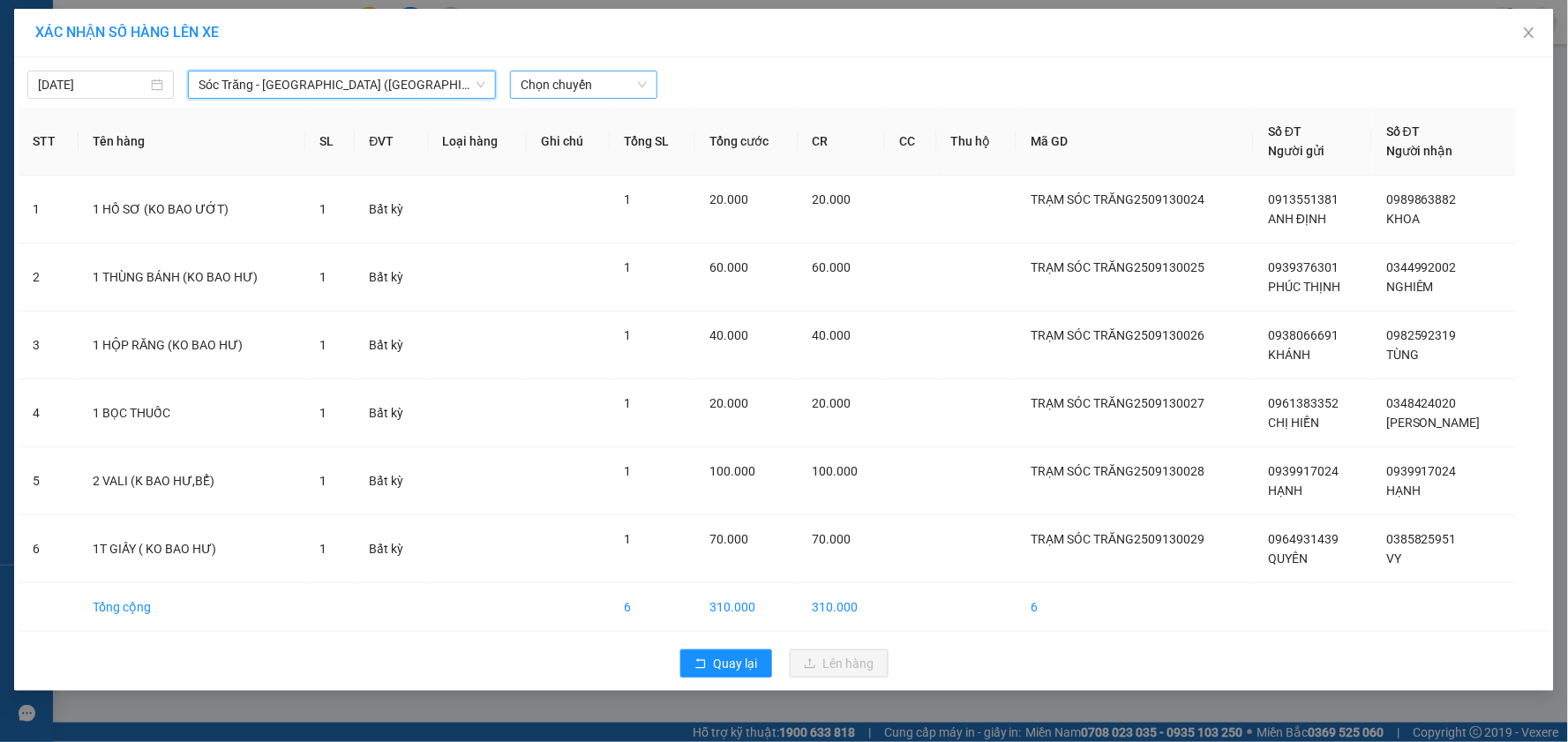
click at [579, 84] on span "Chọn chuyến" at bounding box center [583, 85] width 125 height 27
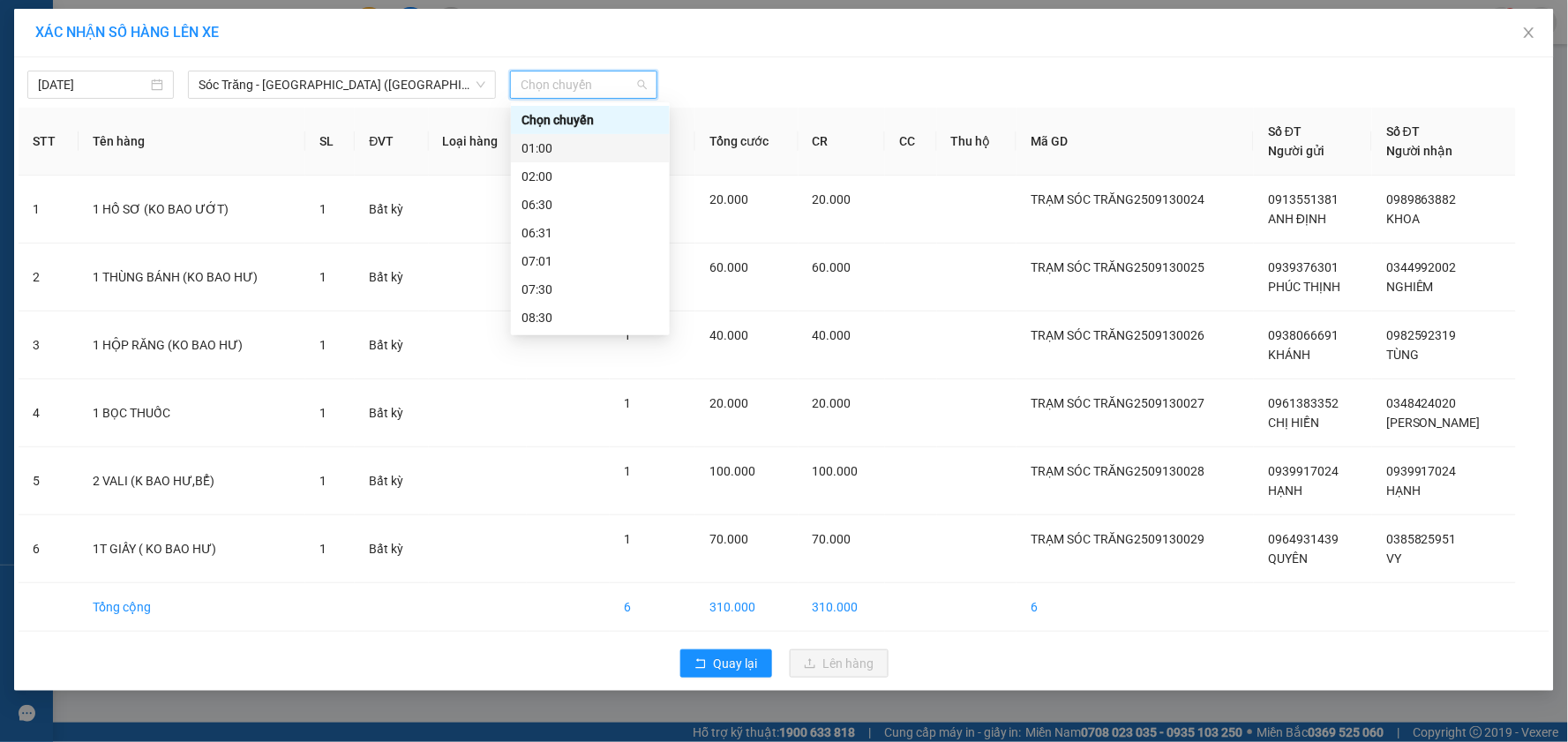
click at [579, 146] on div "01:00" at bounding box center [591, 148] width 138 height 19
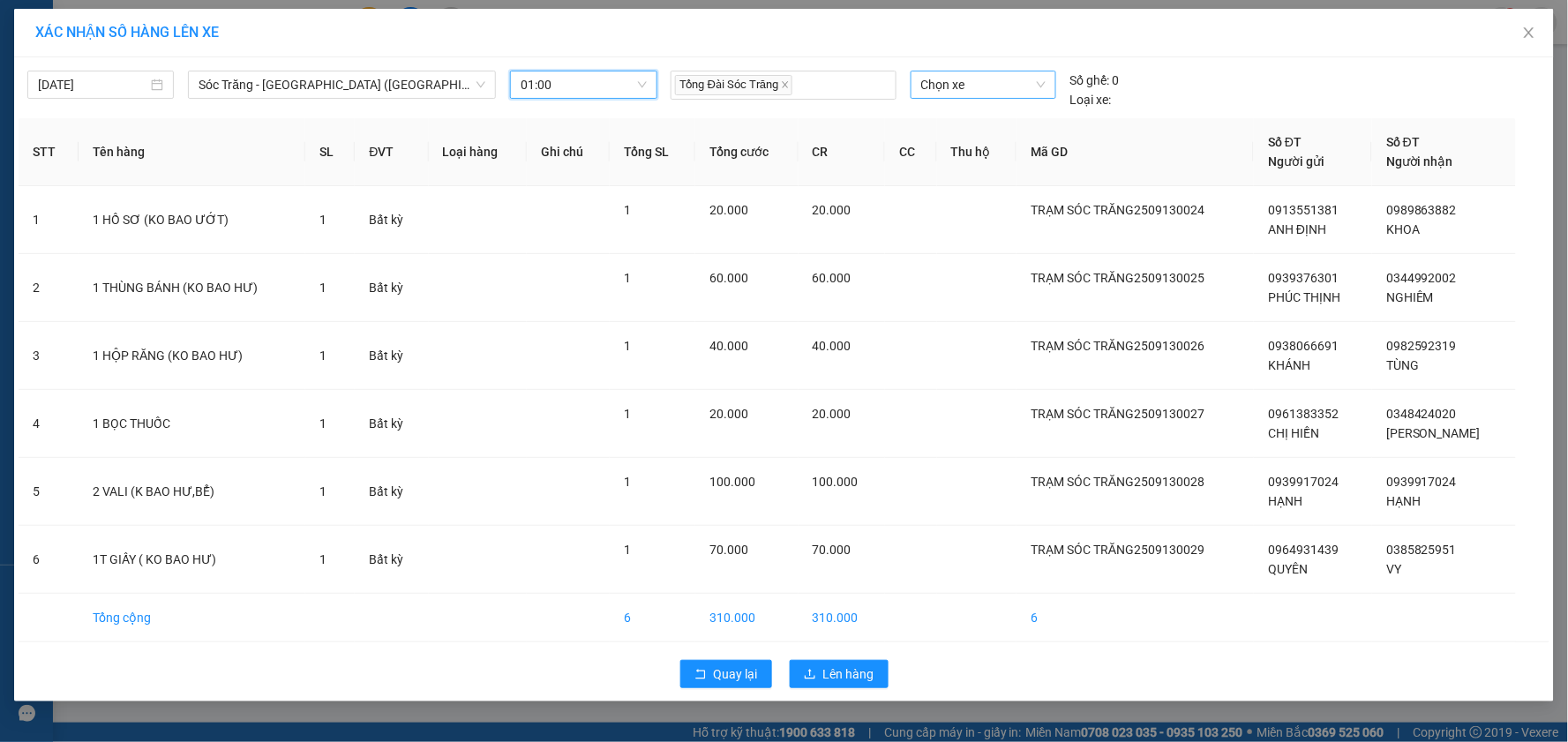
click at [942, 82] on span "Chọn xe" at bounding box center [984, 85] width 124 height 27
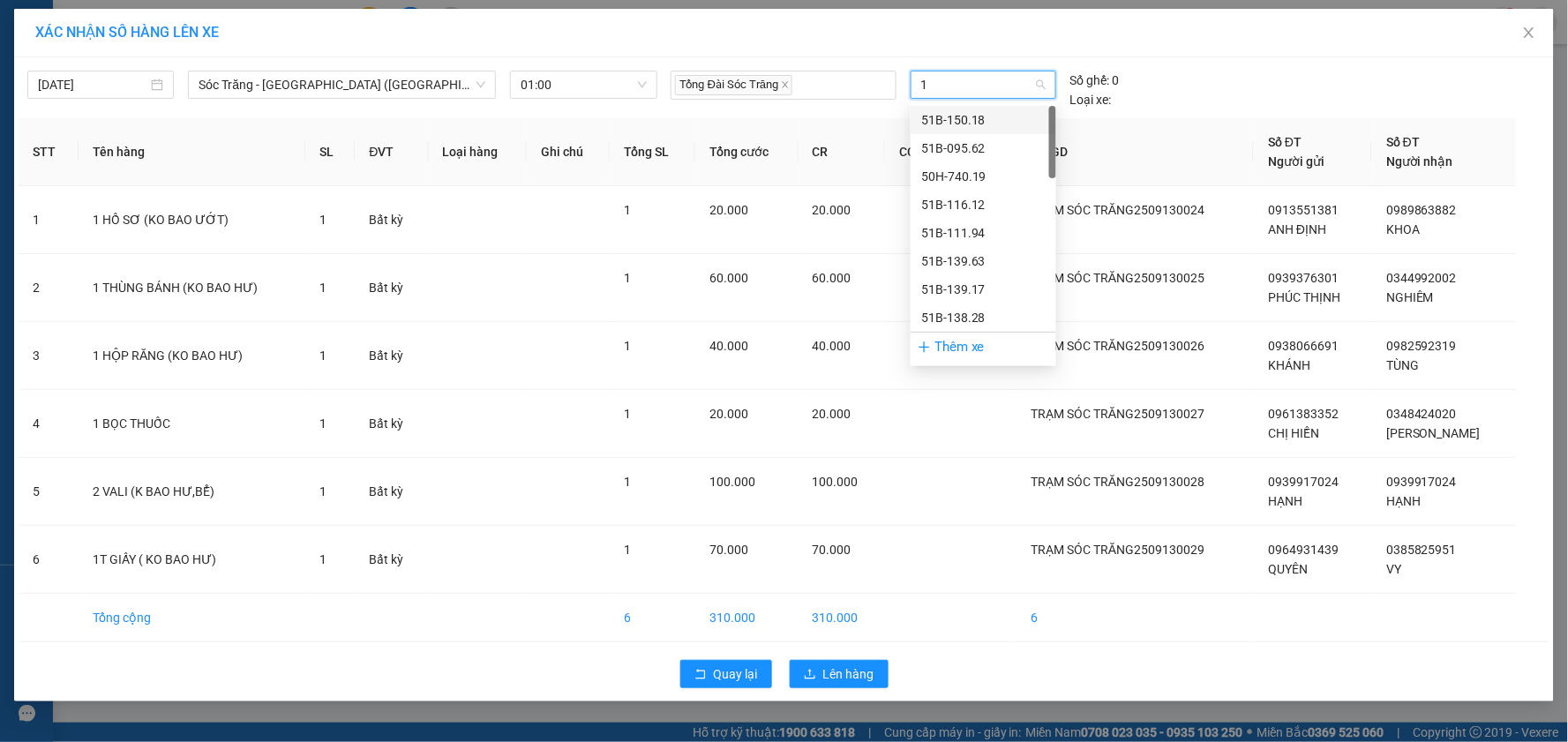
type input "18"
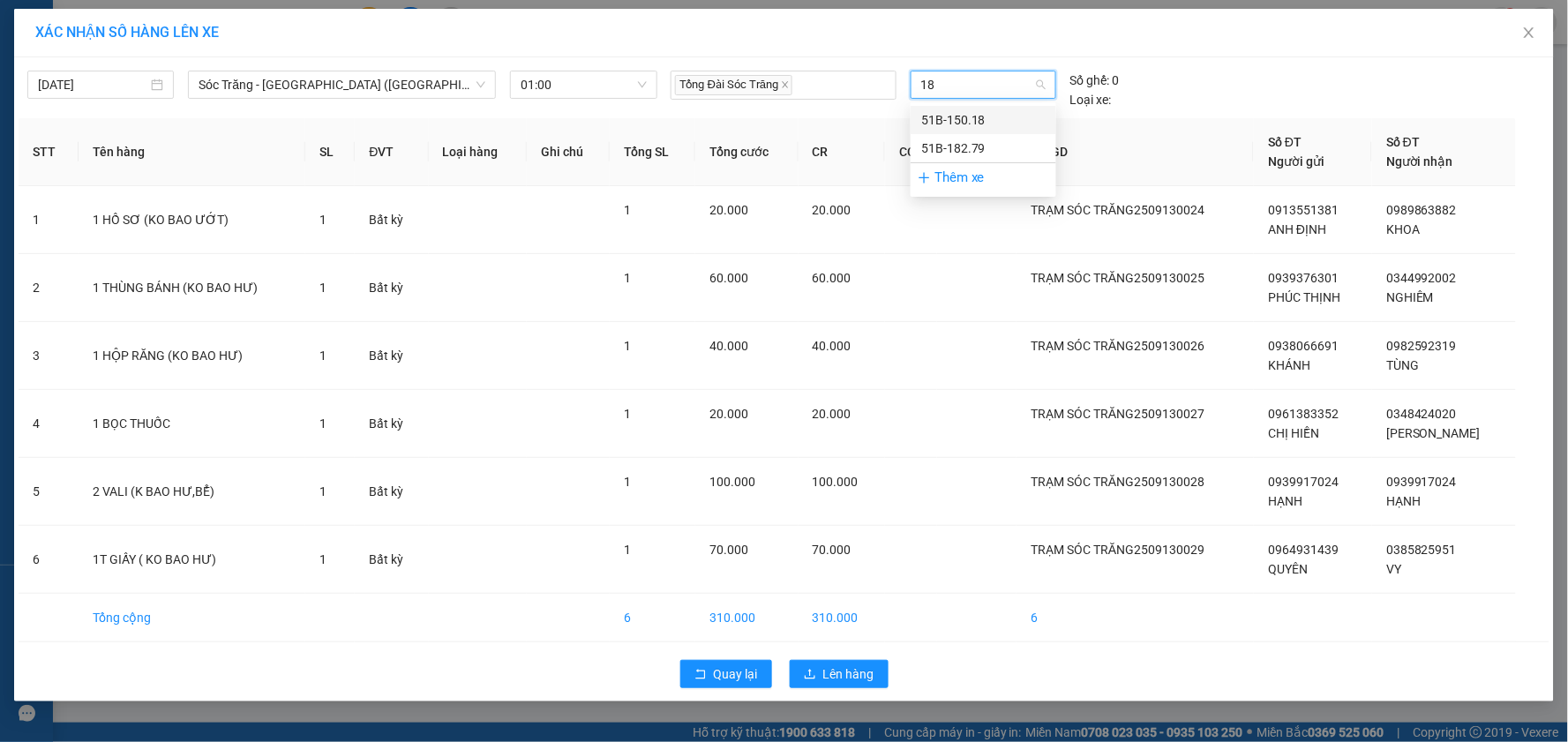
click at [1016, 120] on div "51B-150.18" at bounding box center [984, 120] width 124 height 19
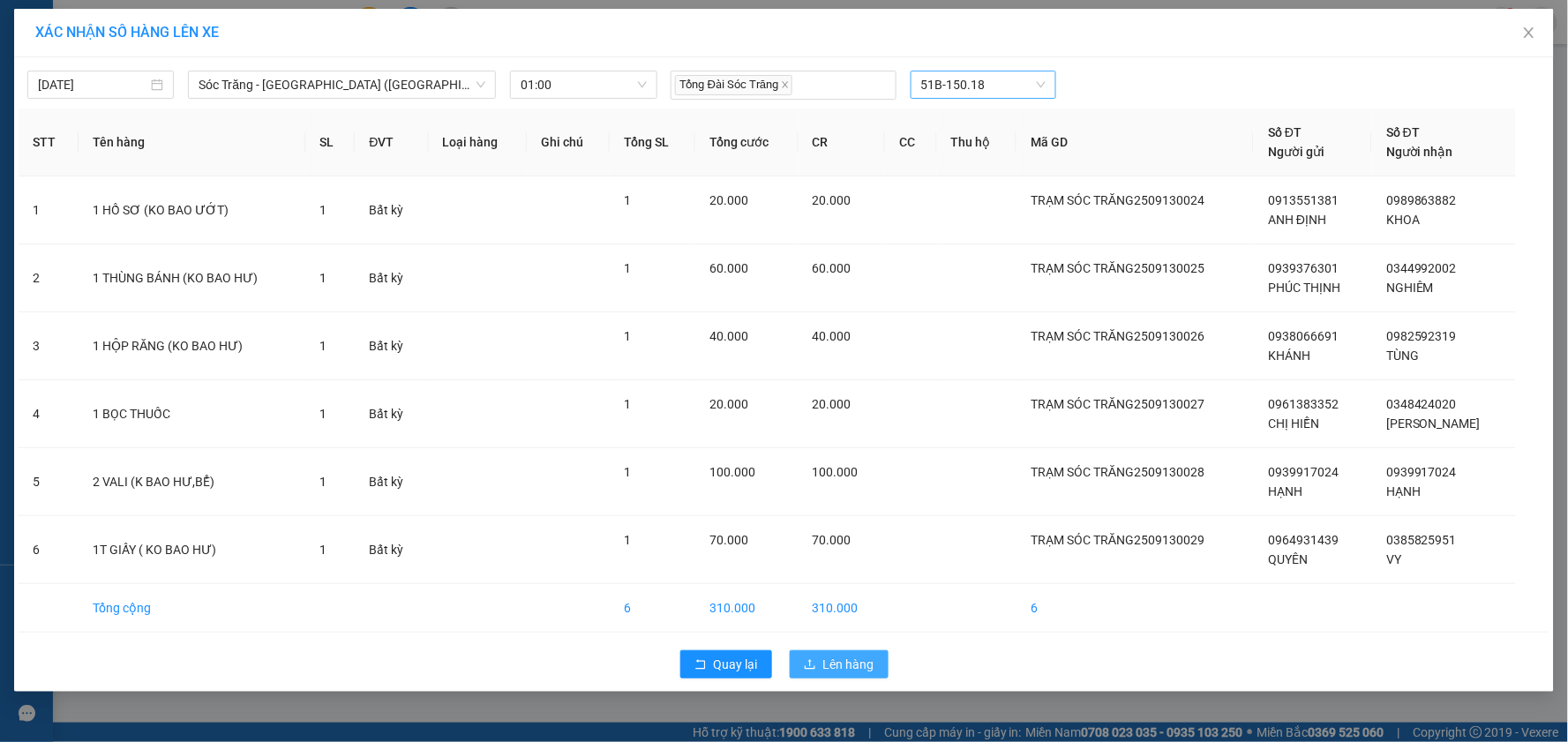
click at [865, 660] on span "Lên hàng" at bounding box center [848, 664] width 51 height 19
